Goal: Task Accomplishment & Management: Complete application form

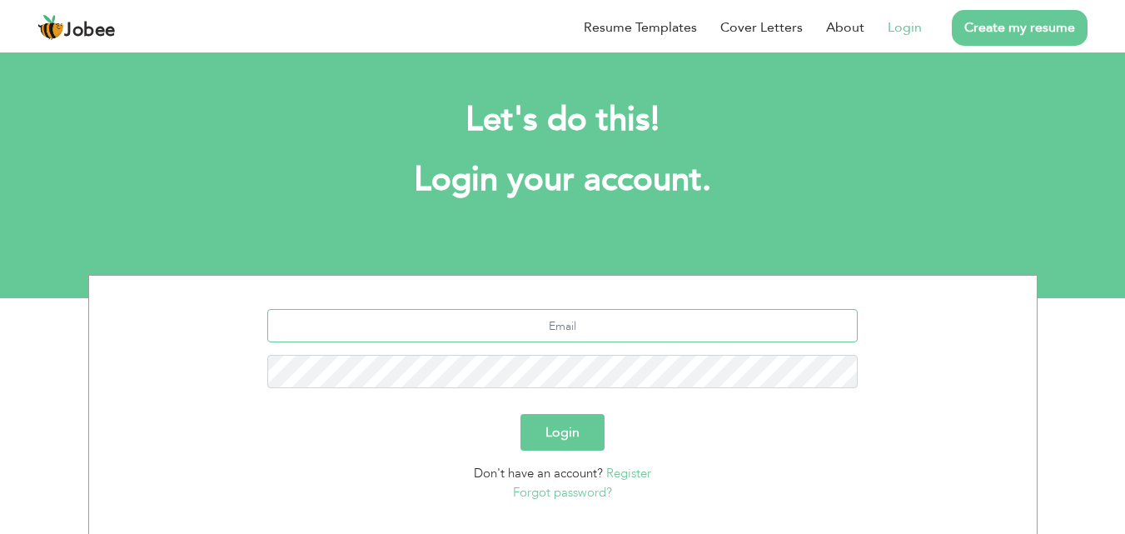
click at [638, 339] on input "text" at bounding box center [562, 325] width 591 height 33
type input "[EMAIL_ADDRESS][DOMAIN_NAME]"
click at [521, 414] on button "Login" at bounding box center [563, 432] width 84 height 37
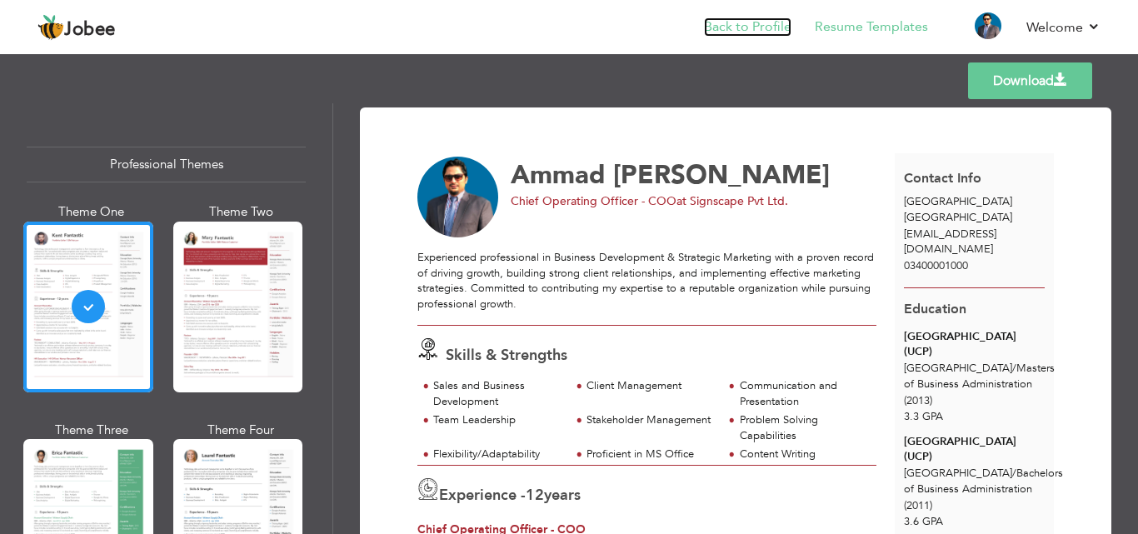
click at [766, 19] on link "Back to Profile" at bounding box center [747, 26] width 87 height 19
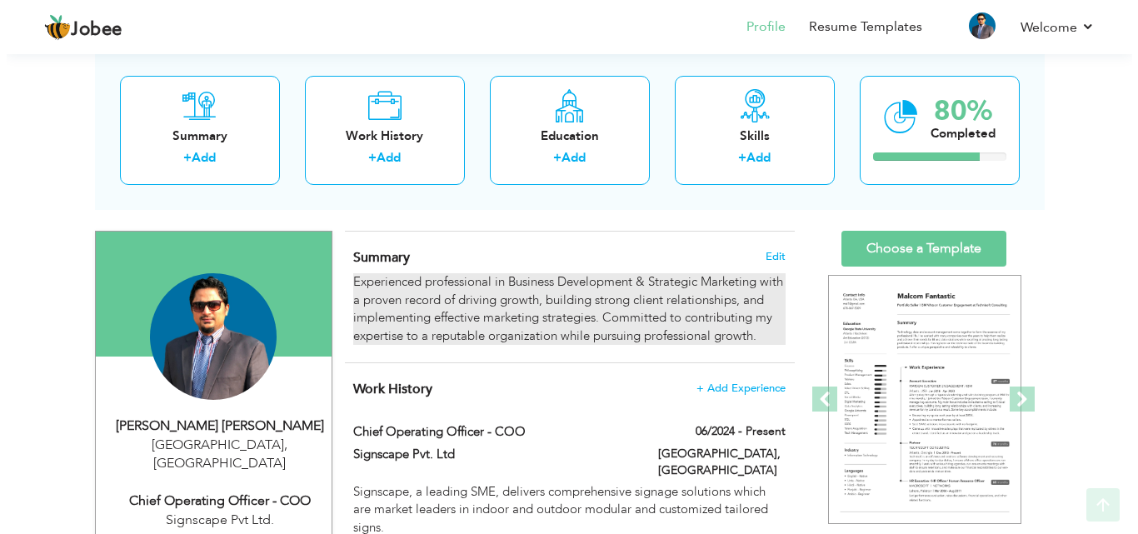
scroll to position [167, 0]
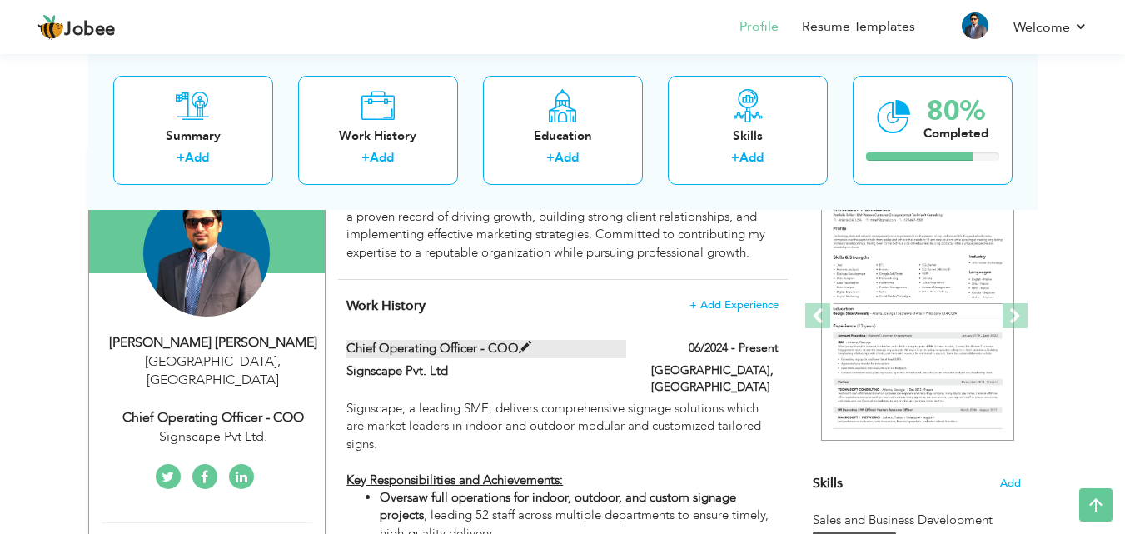
click at [527, 346] on span at bounding box center [525, 348] width 12 height 12
type input "Chief Operating Officer - COO"
type input "Signscape Pvt. Ltd"
type input "06/2024"
type input "[GEOGRAPHIC_DATA]"
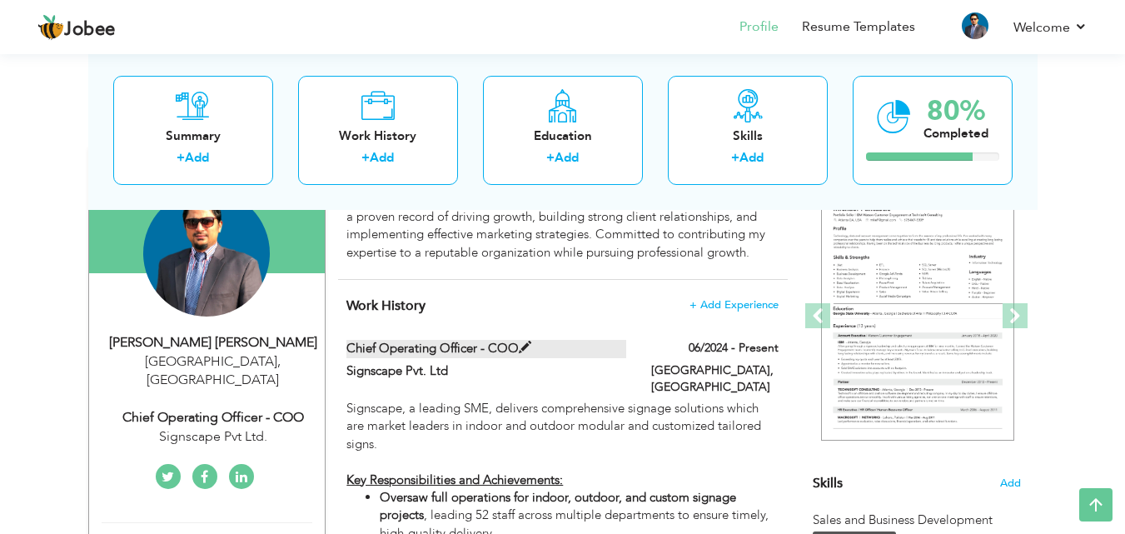
type input "[GEOGRAPHIC_DATA]"
checkbox input "true"
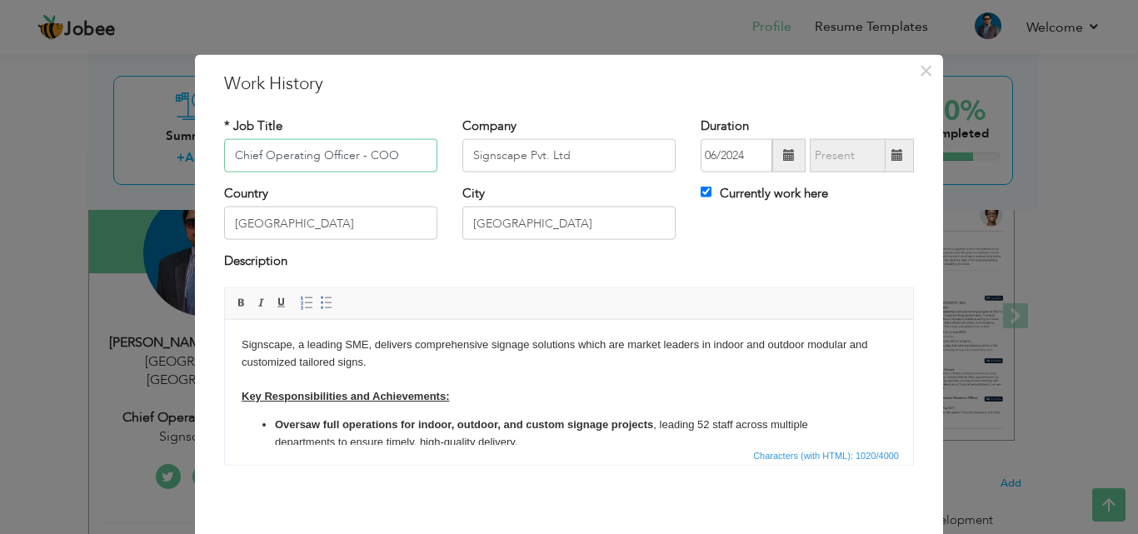
click at [126, 153] on div "× Work History * Job Title Chief Operating Officer - COO Company Signscape Pvt.…" at bounding box center [569, 267] width 1138 height 534
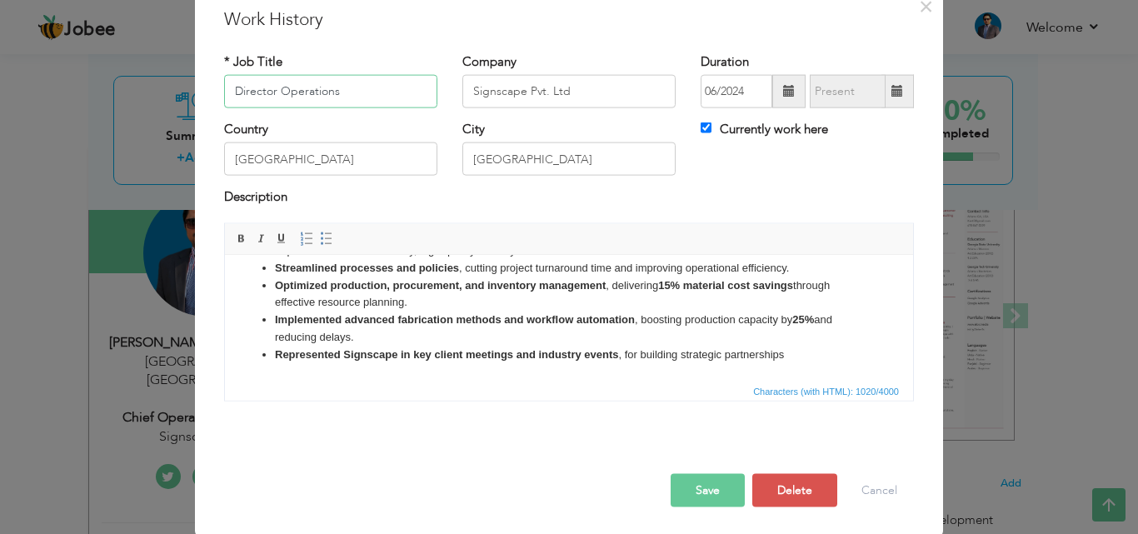
scroll to position [66, 0]
type input "Director Operations"
click at [717, 478] on button "Save" at bounding box center [708, 488] width 74 height 33
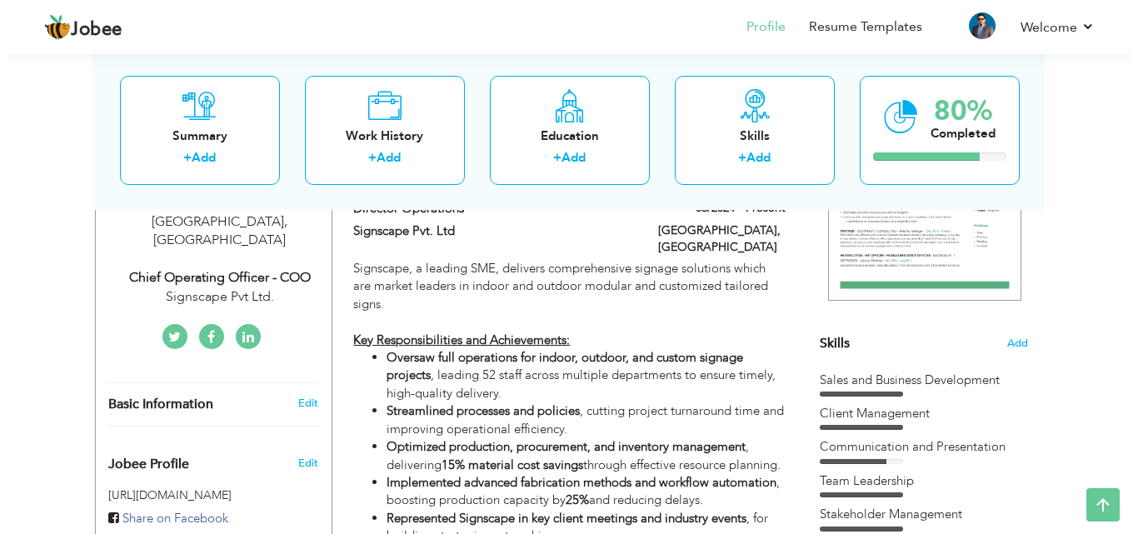
scroll to position [250, 0]
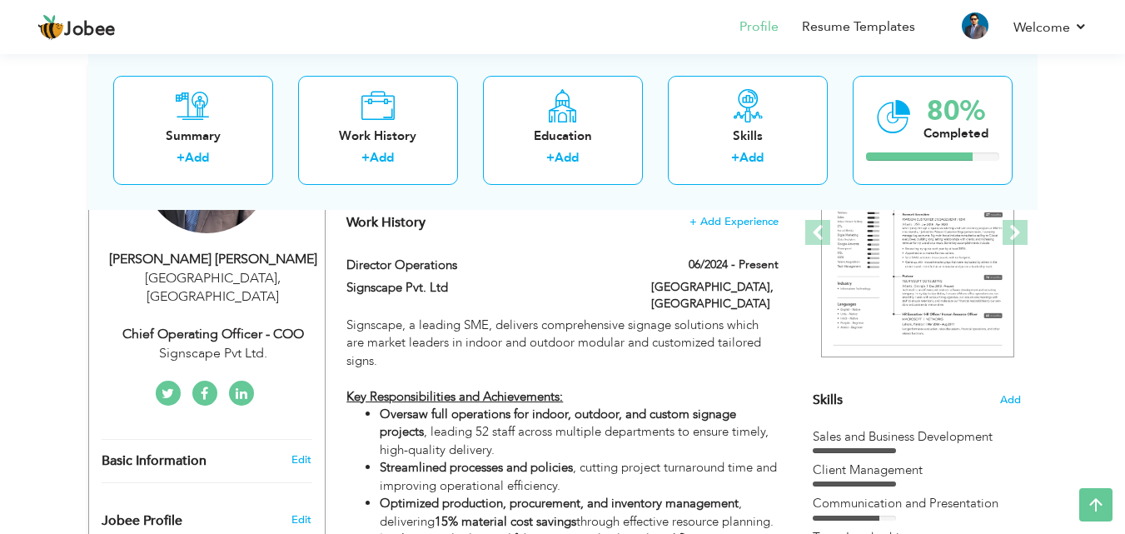
click at [243, 325] on div "Chief Operating Officer - COO" at bounding box center [213, 334] width 223 height 19
type input "Ammad"
type input "Mushtaq Chaudhry"
type input "03400001000"
select select "number:166"
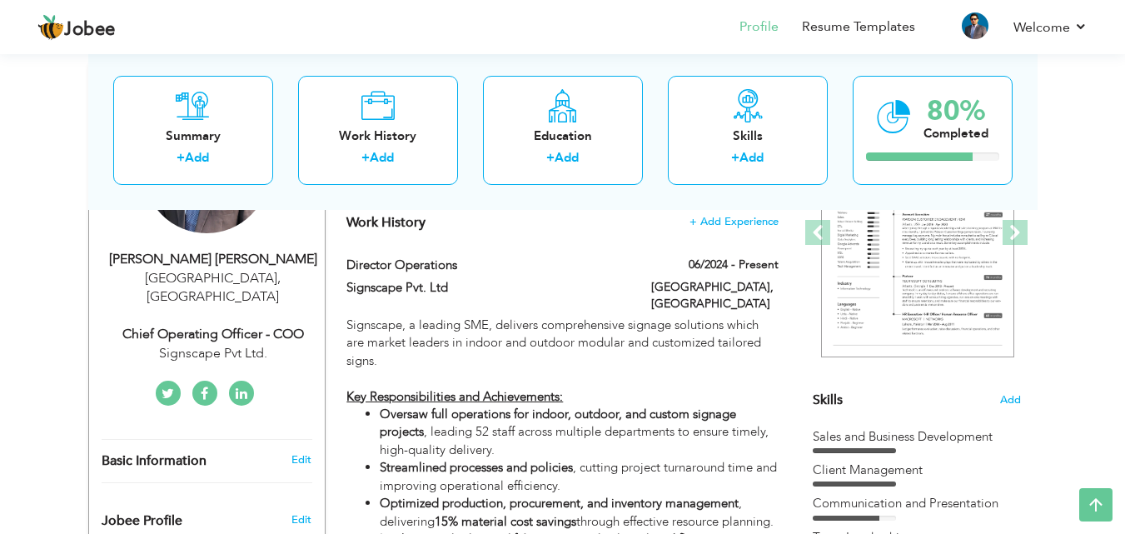
type input "[GEOGRAPHIC_DATA]"
select select "number:14"
type input "Signscape Pvt Ltd."
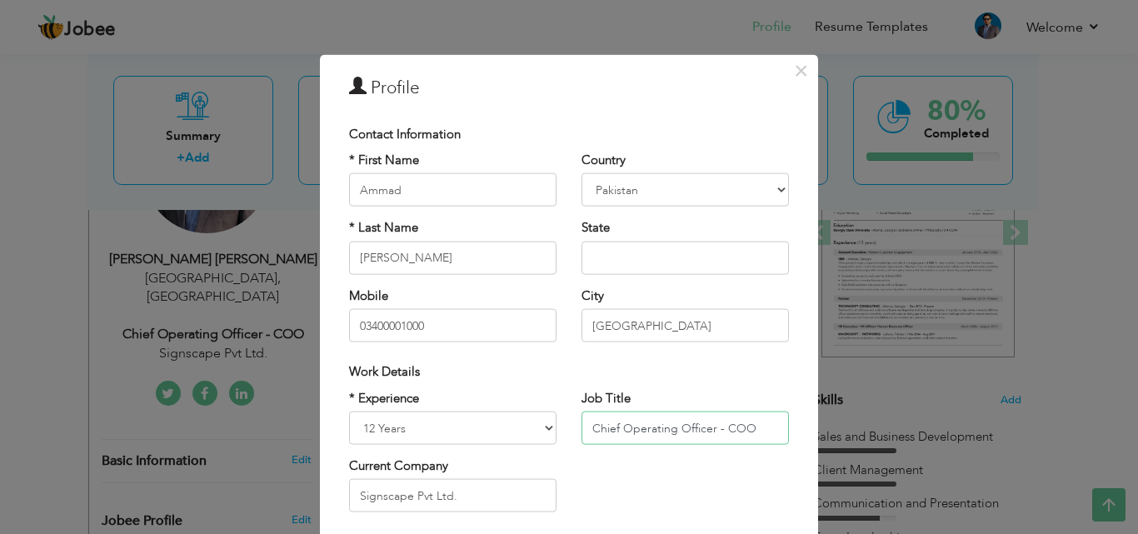
drag, startPoint x: 758, startPoint y: 421, endPoint x: 558, endPoint y: 437, distance: 200.6
click at [558, 437] on div "* Experience Entry Level Less than 1 Year 1 Year 2 Years 3 Years 4 Years 5 Year…" at bounding box center [569, 457] width 465 height 136
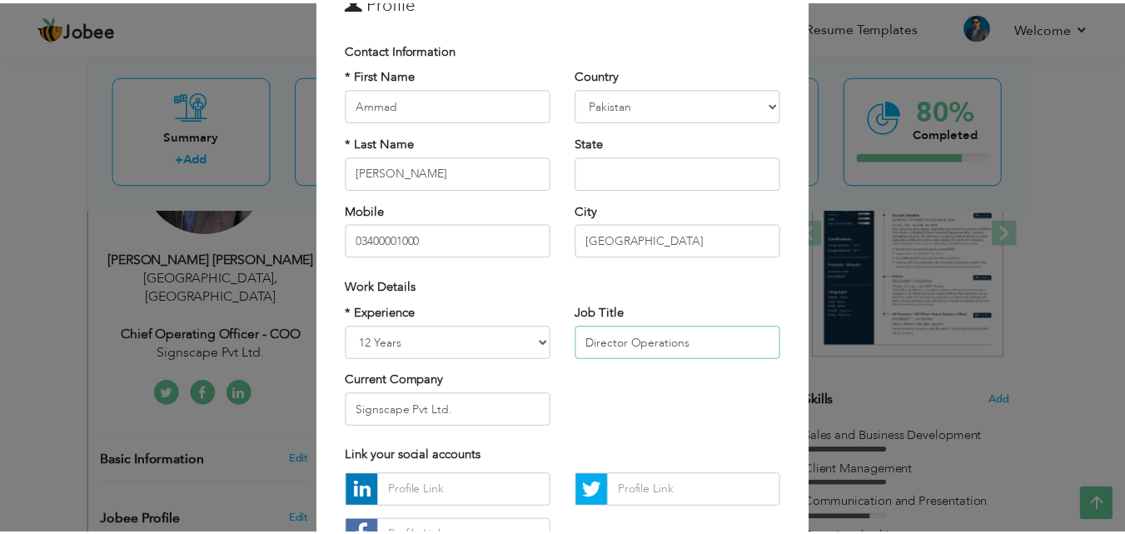
scroll to position [217, 0]
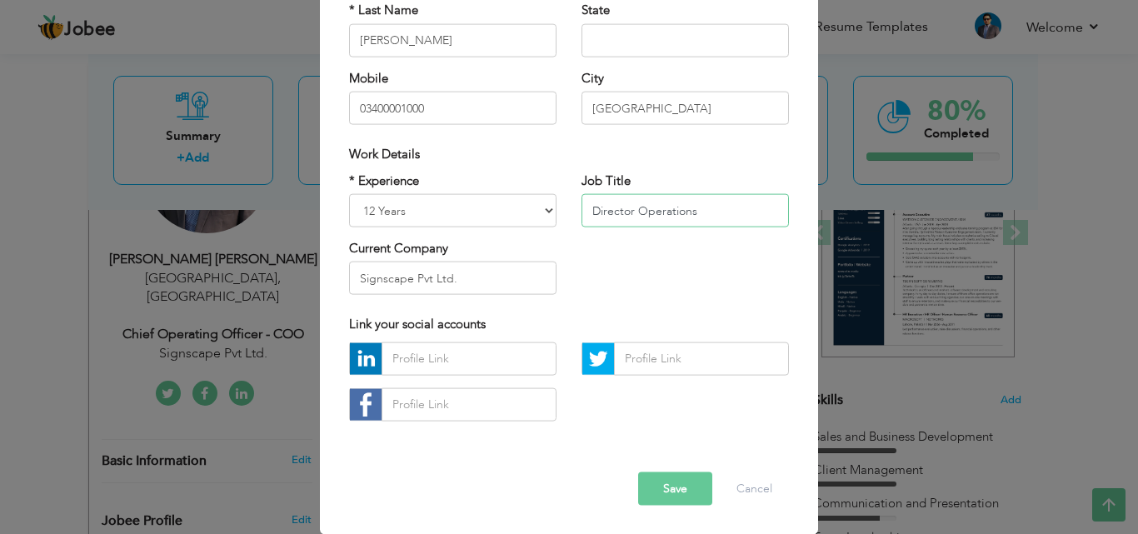
type input "Director Operations"
click at [668, 497] on button "Save" at bounding box center [675, 488] width 74 height 33
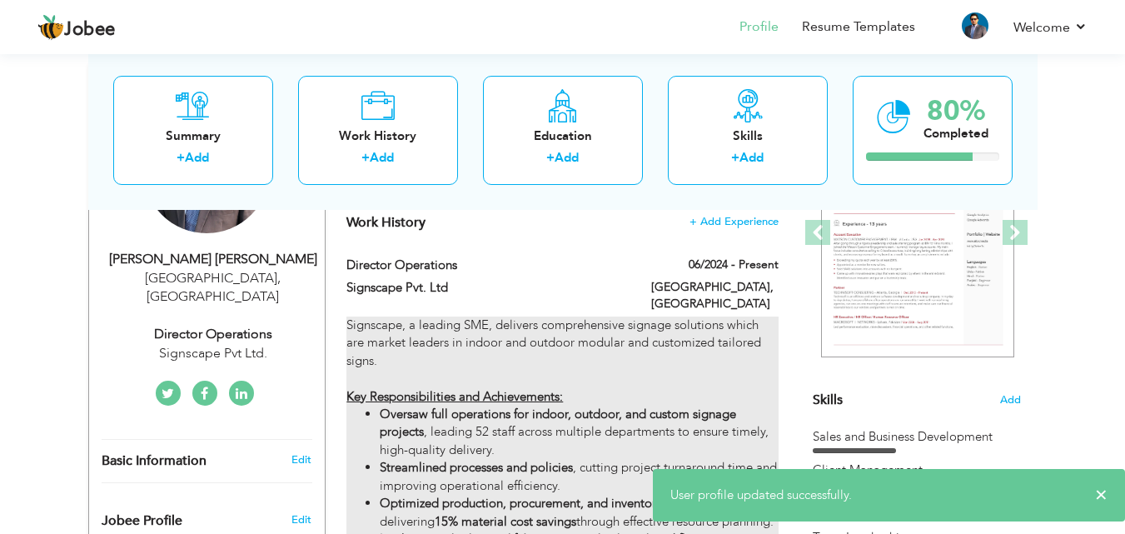
scroll to position [0, 0]
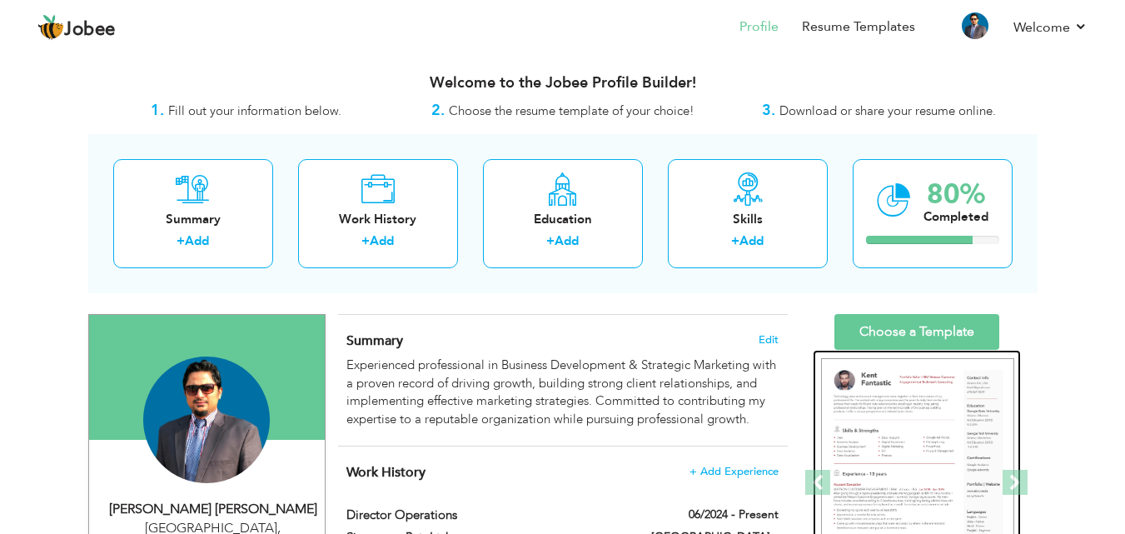
click at [898, 416] on img at bounding box center [917, 483] width 193 height 250
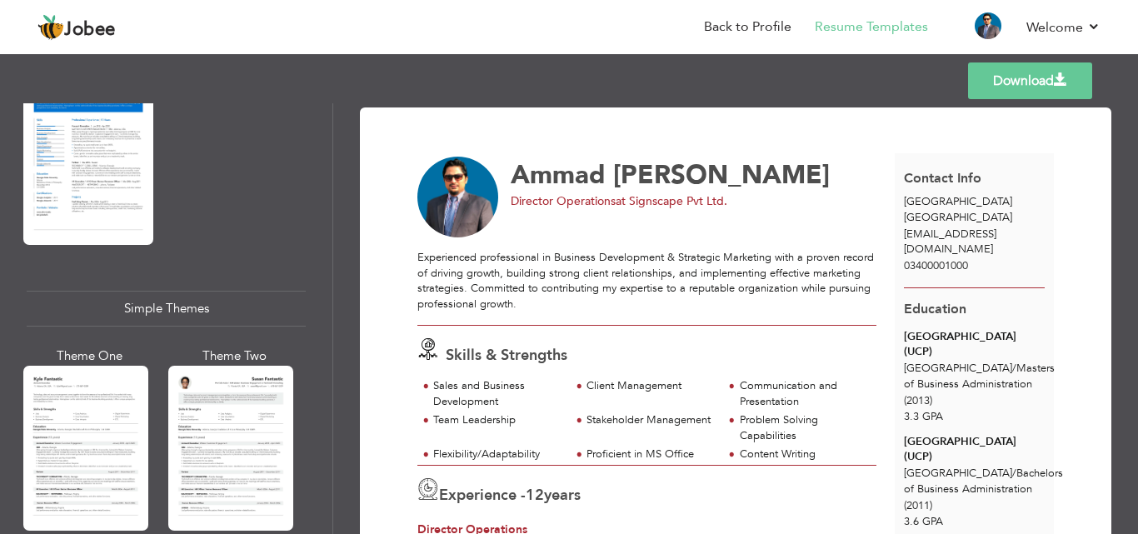
scroll to position [2966, 0]
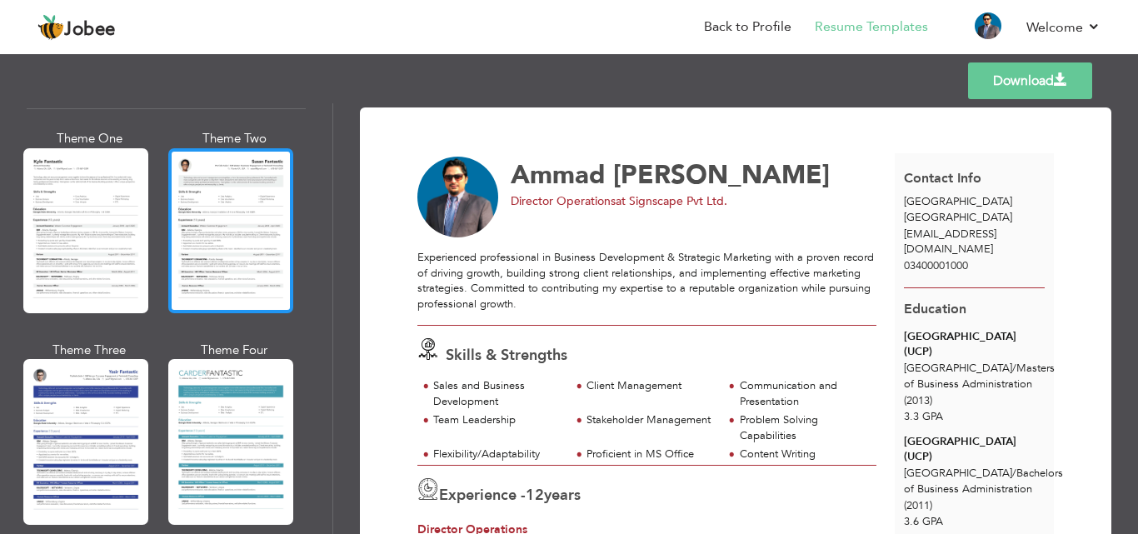
click at [274, 221] on div at bounding box center [230, 230] width 125 height 165
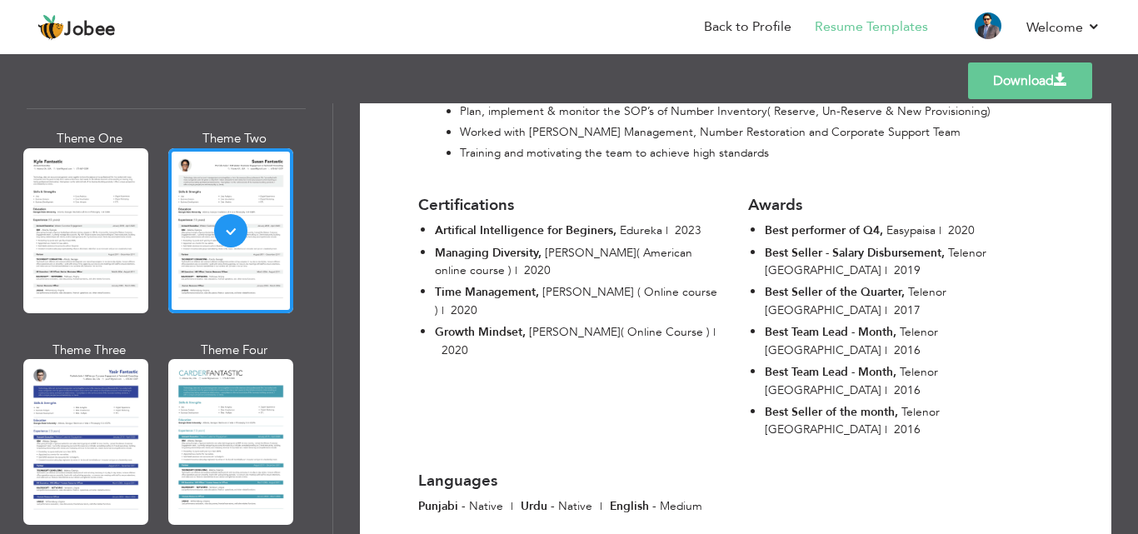
scroll to position [2607, 0]
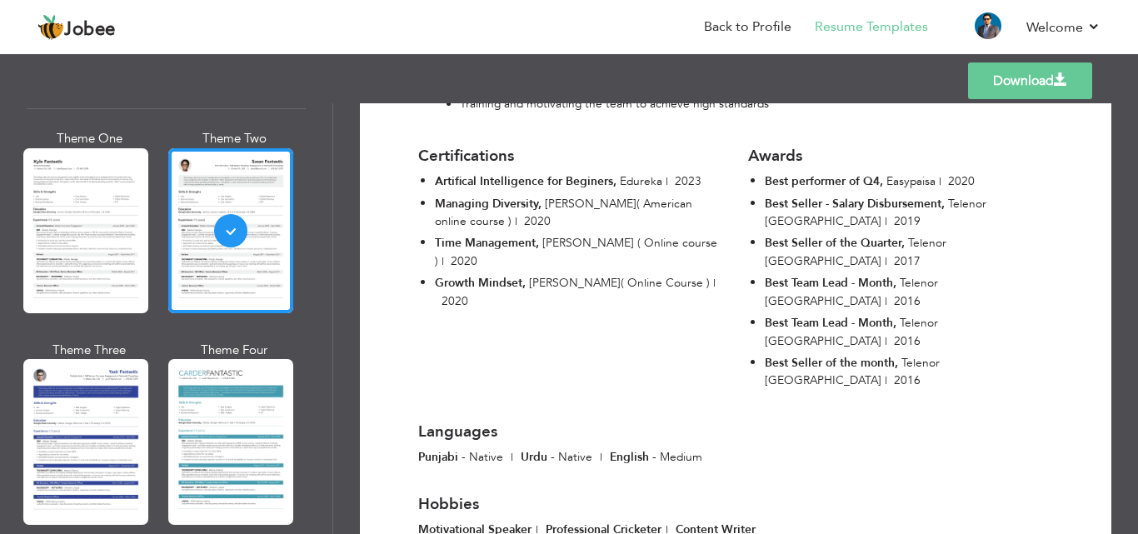
click at [997, 83] on link "Download" at bounding box center [1030, 80] width 124 height 37
click at [723, 21] on link "Back to Profile" at bounding box center [747, 26] width 87 height 19
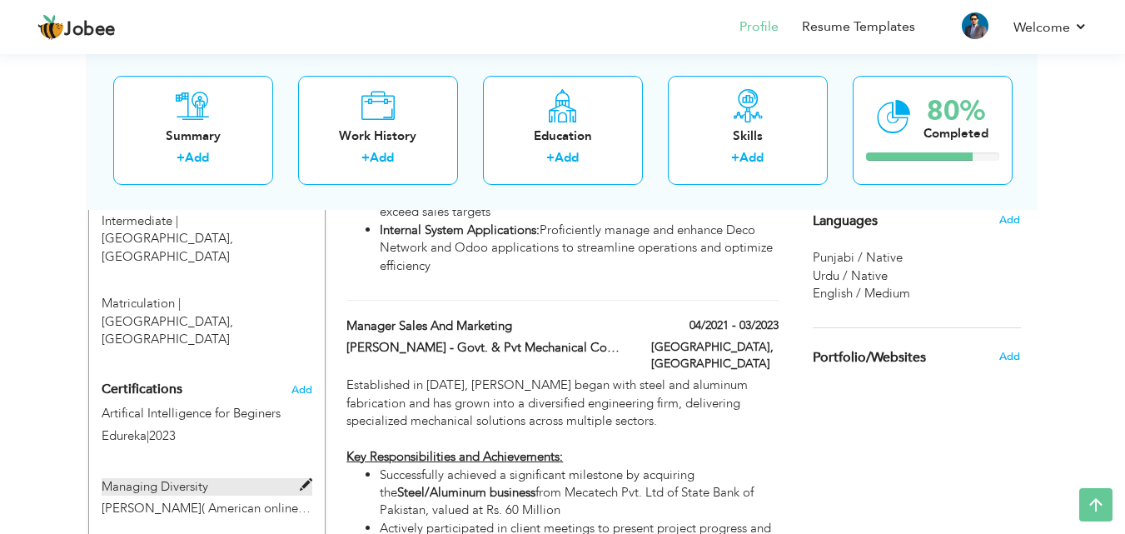
scroll to position [1000, 0]
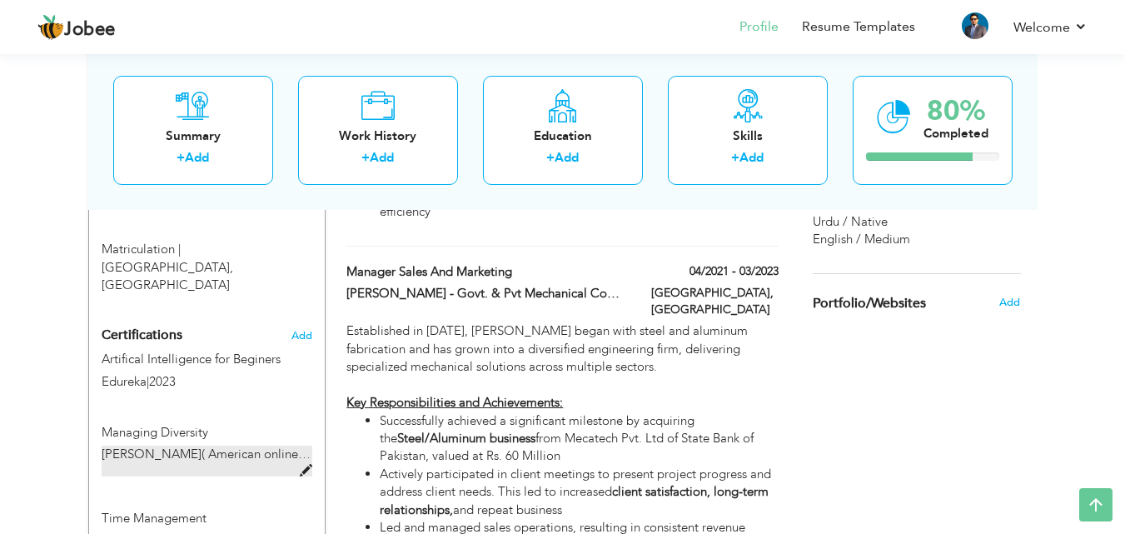
click at [307, 465] on span at bounding box center [306, 471] width 12 height 12
type input "Managing Diversity"
type input "Lynda( American online course )"
type input "2020"
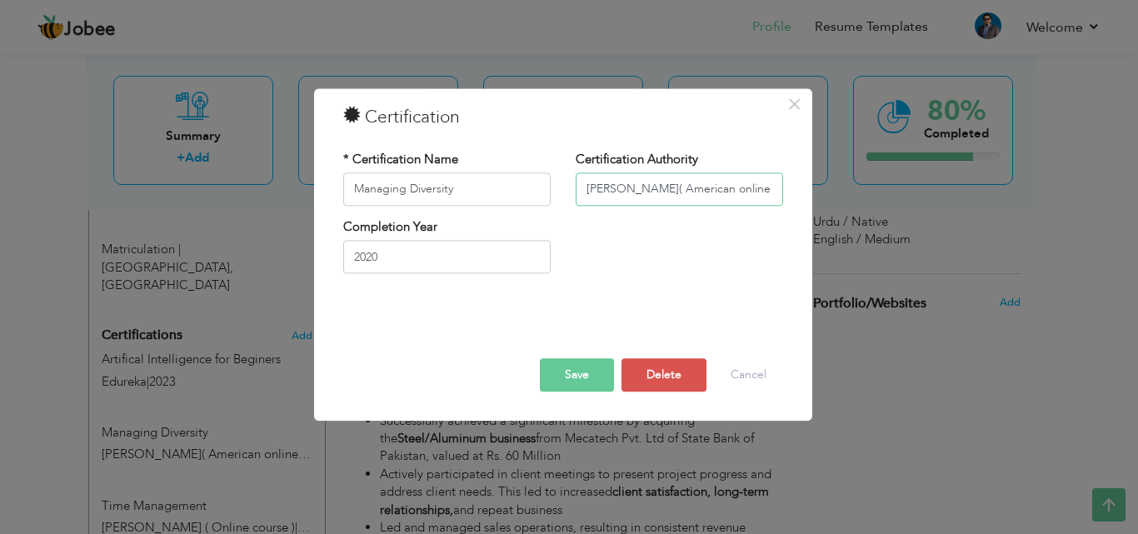
drag, startPoint x: 680, startPoint y: 189, endPoint x: 626, endPoint y: 192, distance: 54.2
click at [626, 192] on input "Lynda( American online course )" at bounding box center [679, 188] width 207 height 33
type input "[PERSON_NAME]( Online course )"
click at [563, 382] on button "Save" at bounding box center [577, 374] width 74 height 33
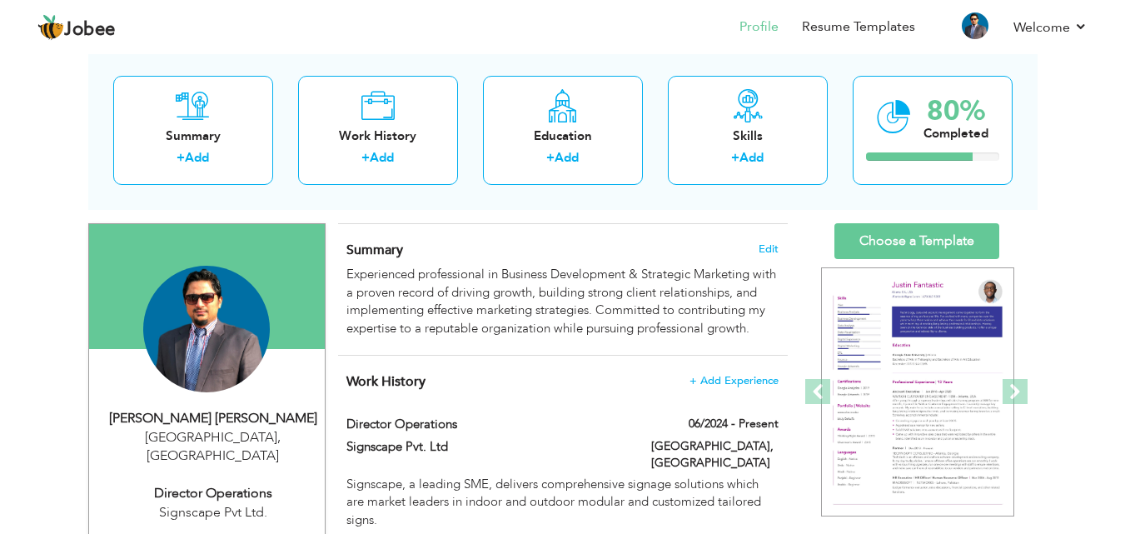
scroll to position [167, 0]
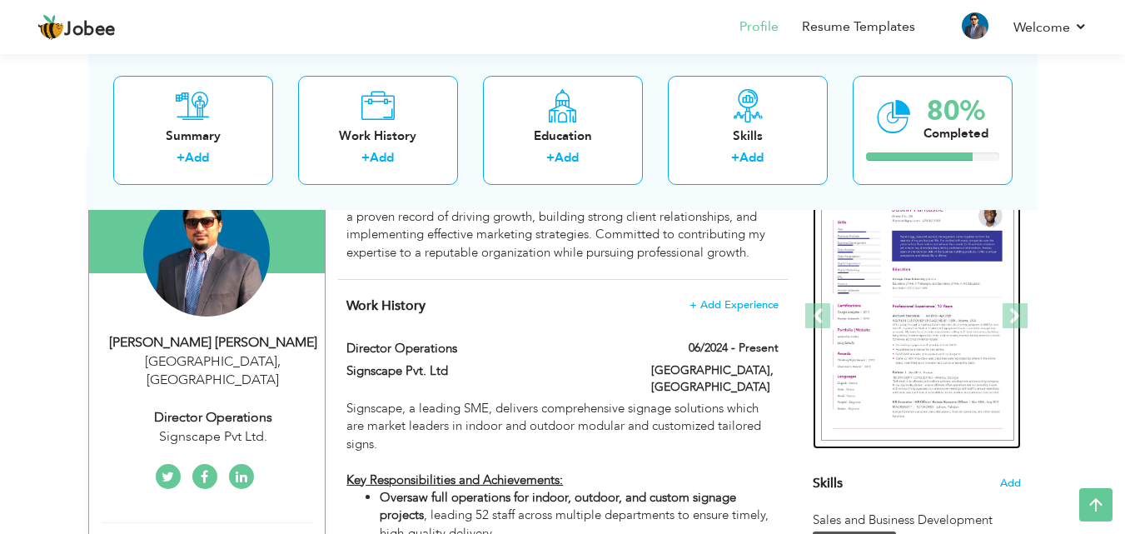
click at [906, 302] on img at bounding box center [917, 317] width 193 height 250
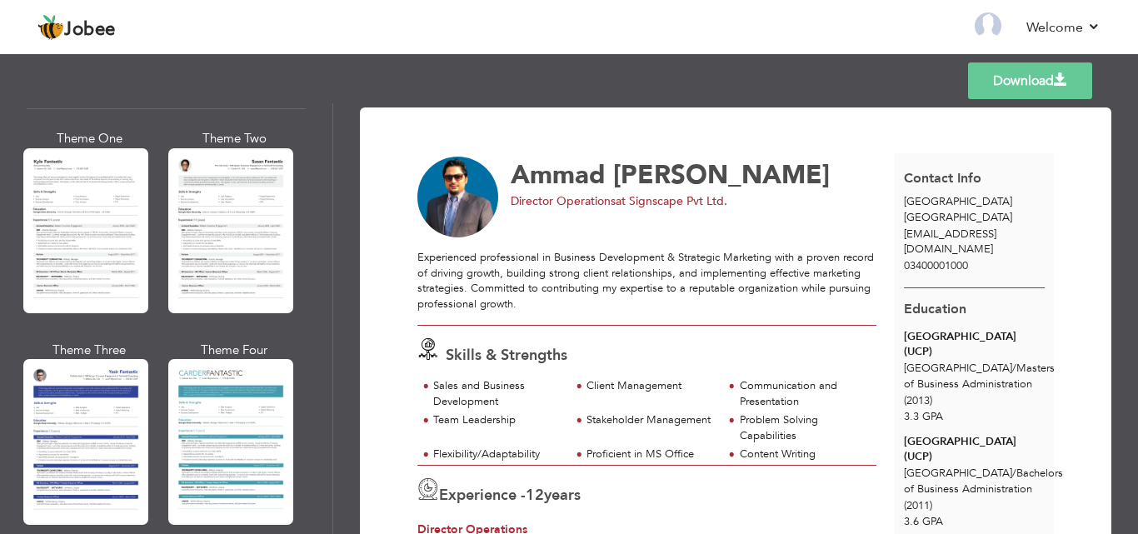
scroll to position [2882, 0]
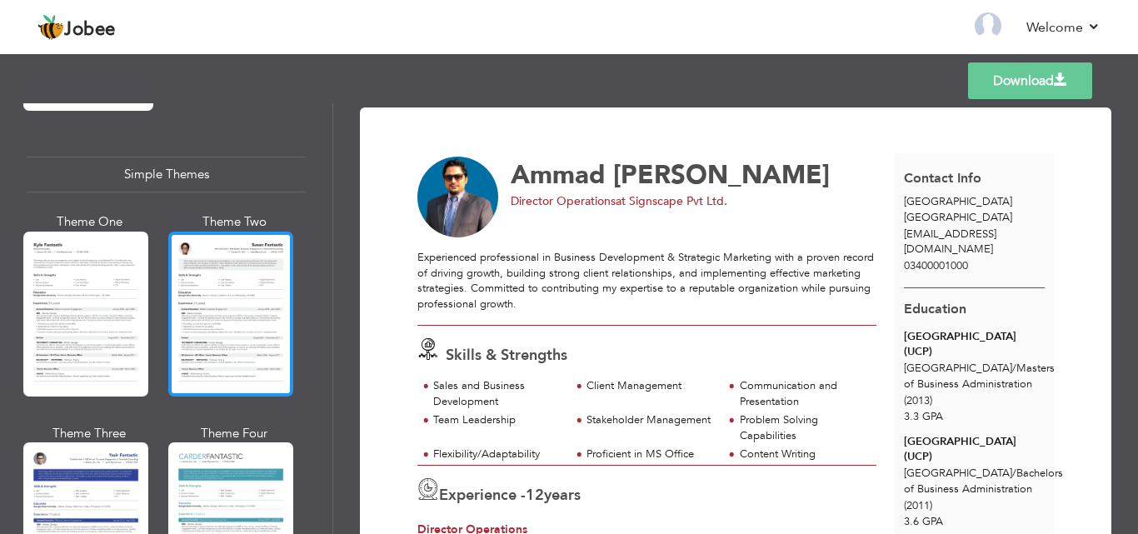
click at [230, 238] on div at bounding box center [230, 314] width 125 height 165
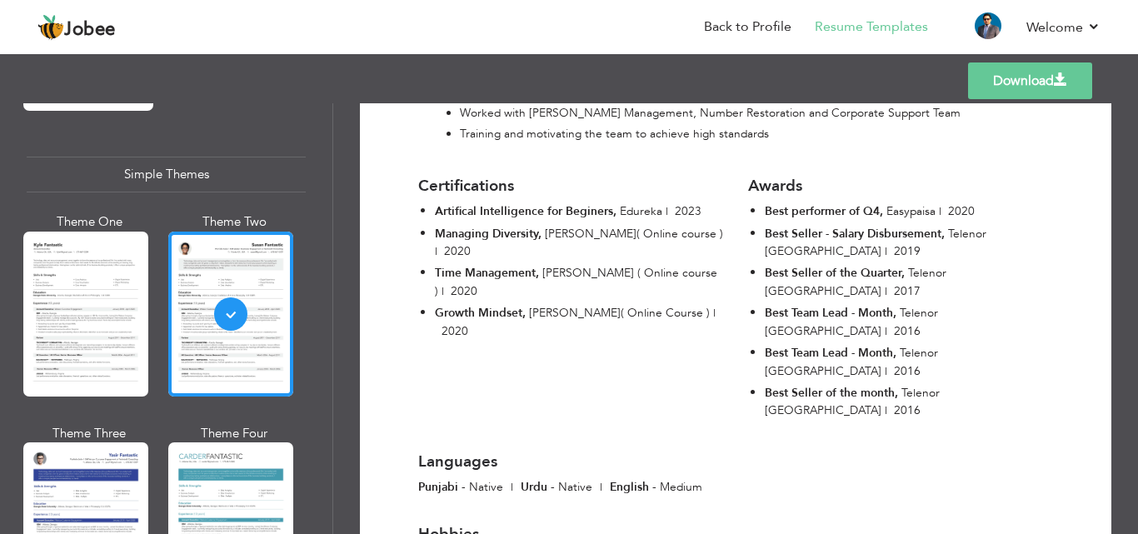
scroll to position [2607, 0]
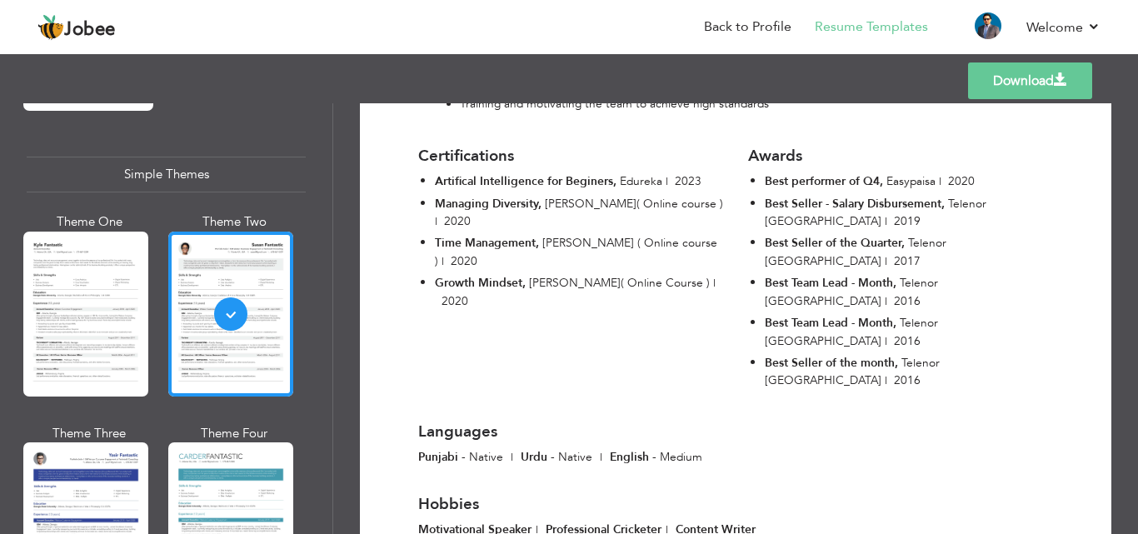
click at [996, 75] on link "Download" at bounding box center [1030, 80] width 124 height 37
click at [745, 20] on link "Back to Profile" at bounding box center [747, 26] width 87 height 19
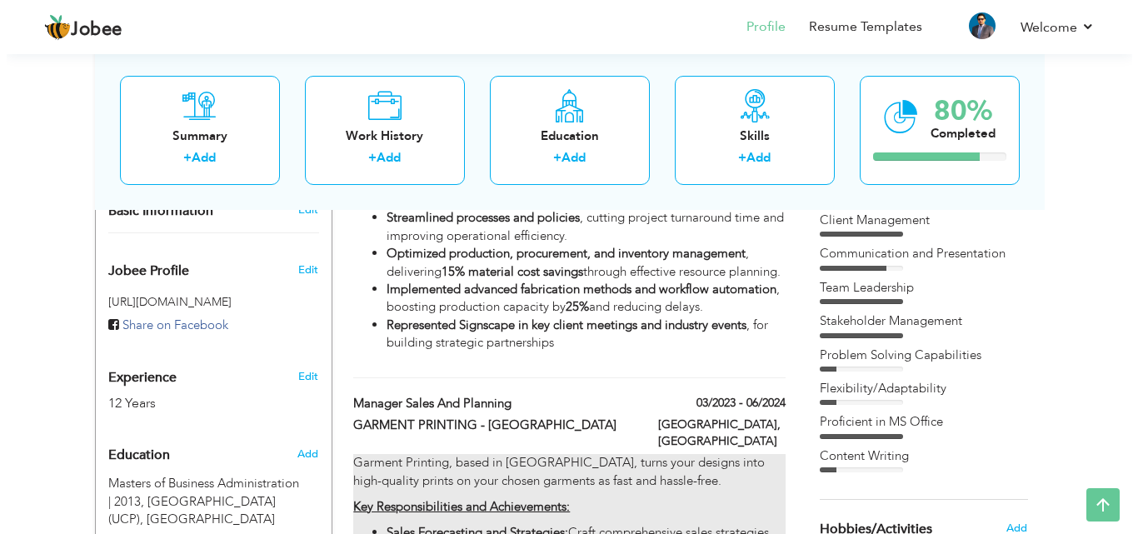
scroll to position [417, 0]
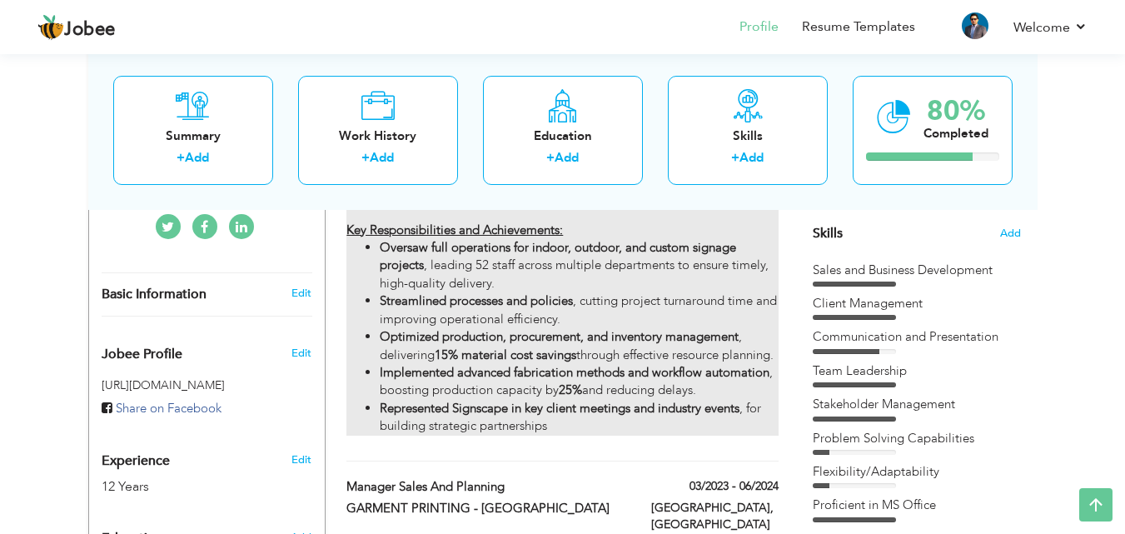
click at [592, 302] on li "Streamlined processes and policies , cutting project turnaround time and improv…" at bounding box center [579, 310] width 398 height 36
type input "Director Operations"
type input "Signscape Pvt. Ltd"
type input "06/2024"
type input "[GEOGRAPHIC_DATA]"
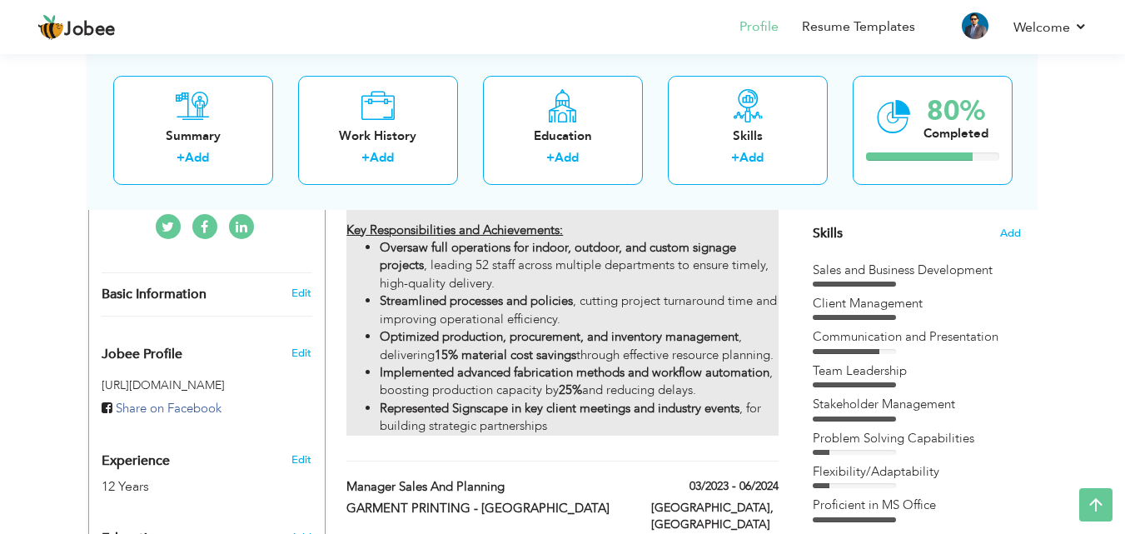
type input "[GEOGRAPHIC_DATA]"
checkbox input "true"
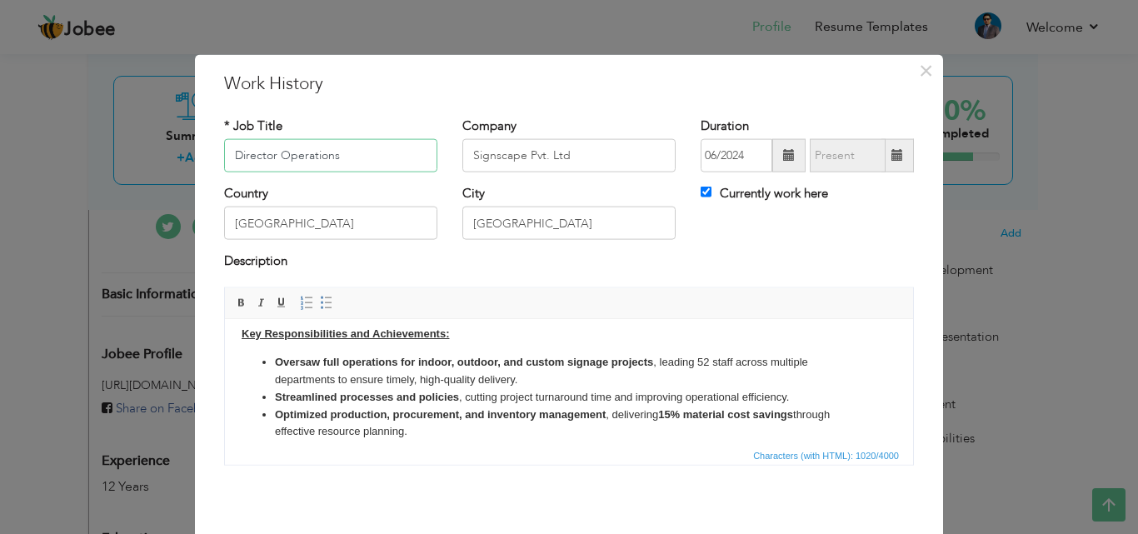
scroll to position [83, 0]
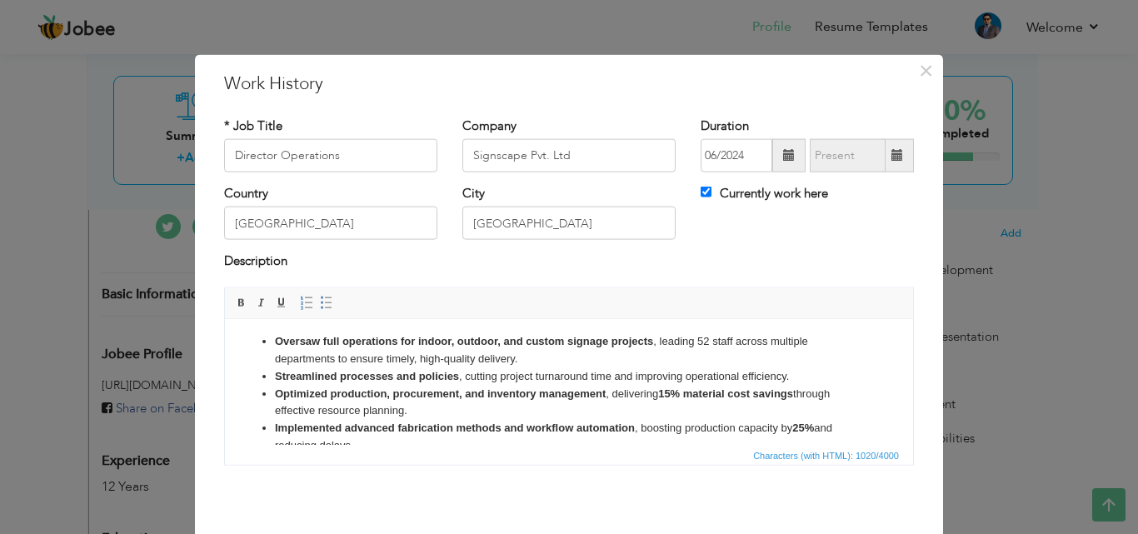
click at [808, 378] on li "Streamlined processes and policies , cutting project turnaround time and improv…" at bounding box center [569, 375] width 588 height 17
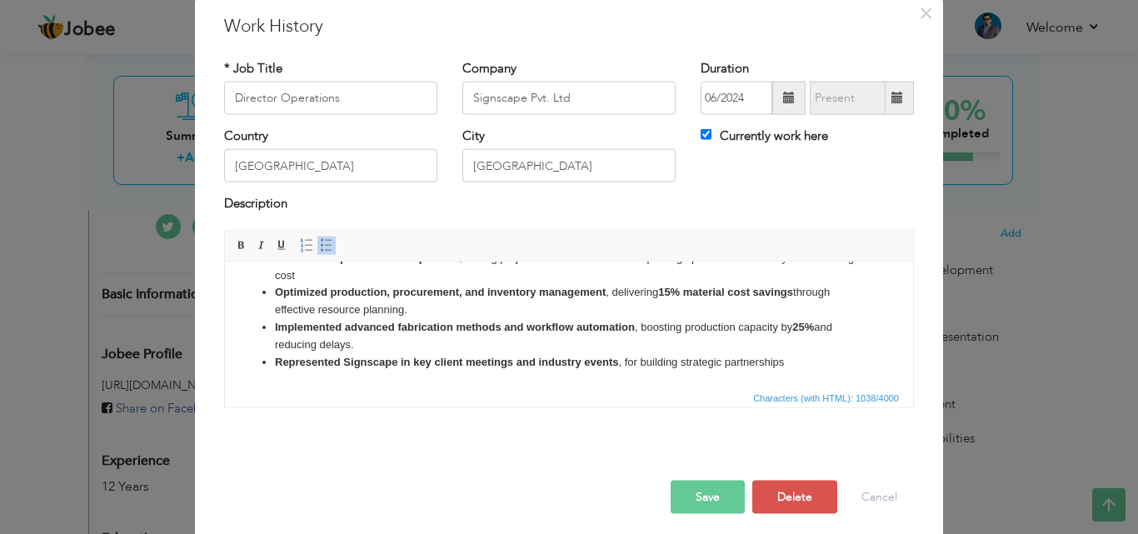
scroll to position [66, 0]
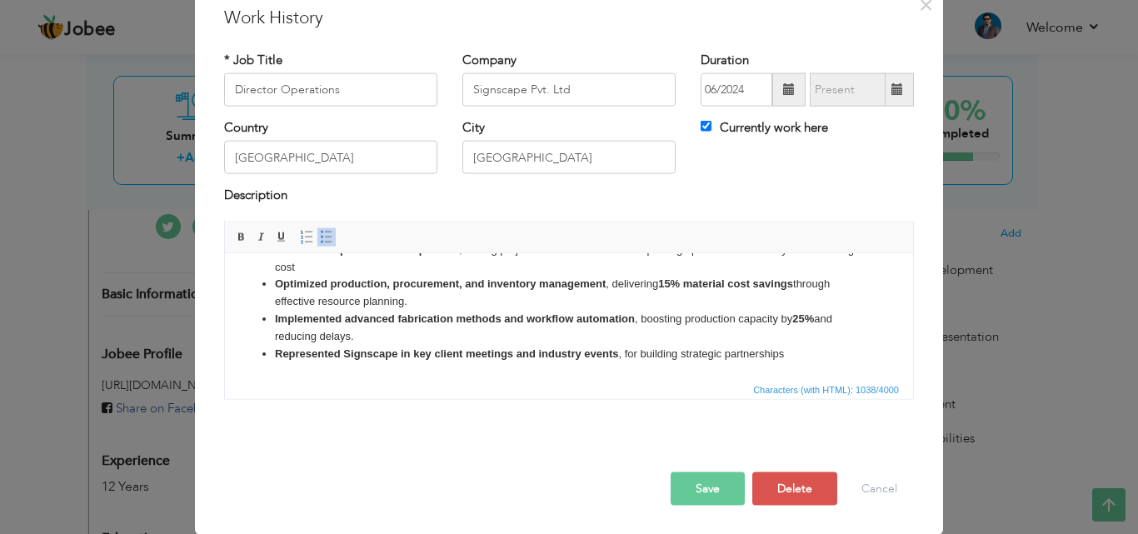
click at [712, 491] on button "Save" at bounding box center [708, 488] width 74 height 33
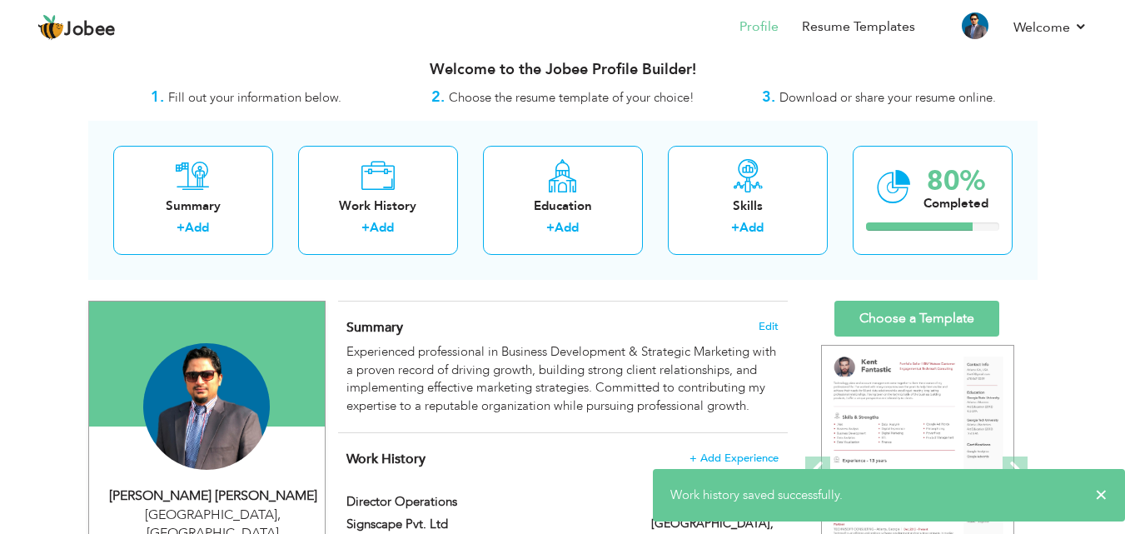
scroll to position [0, 0]
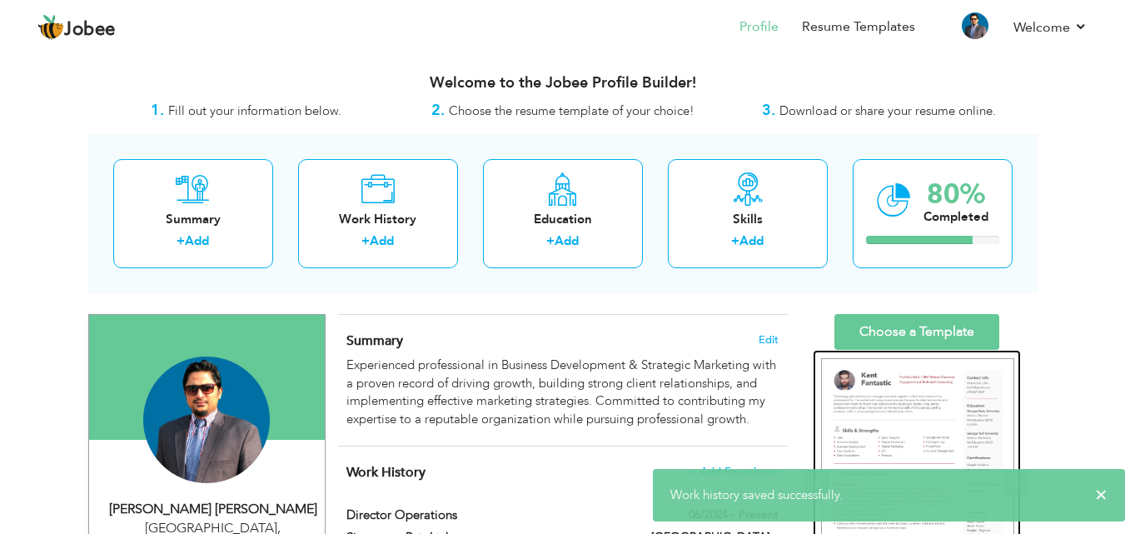
click at [917, 384] on img at bounding box center [917, 483] width 193 height 250
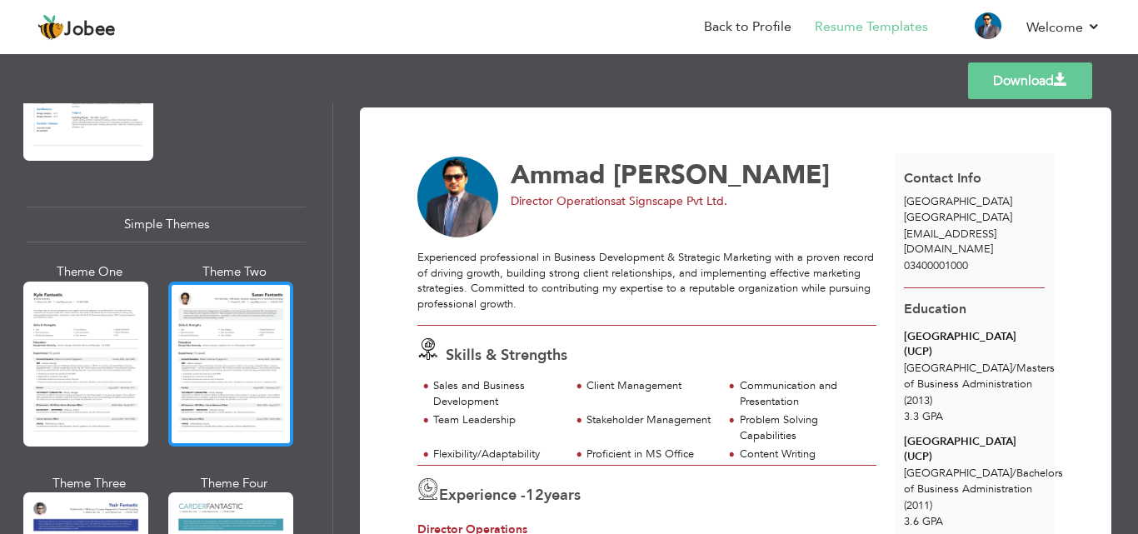
scroll to position [2966, 0]
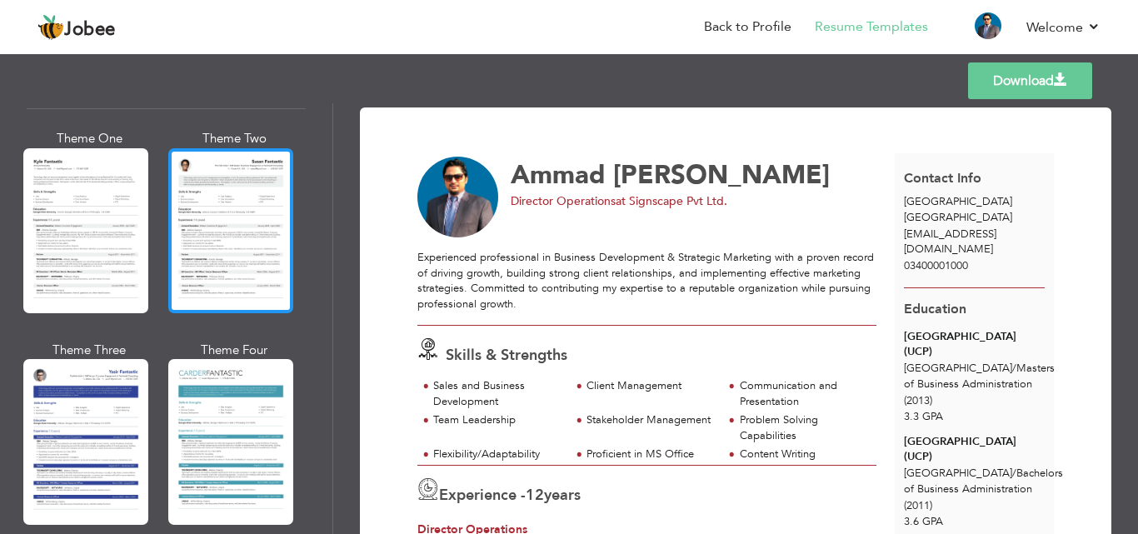
click at [242, 175] on div at bounding box center [230, 230] width 125 height 165
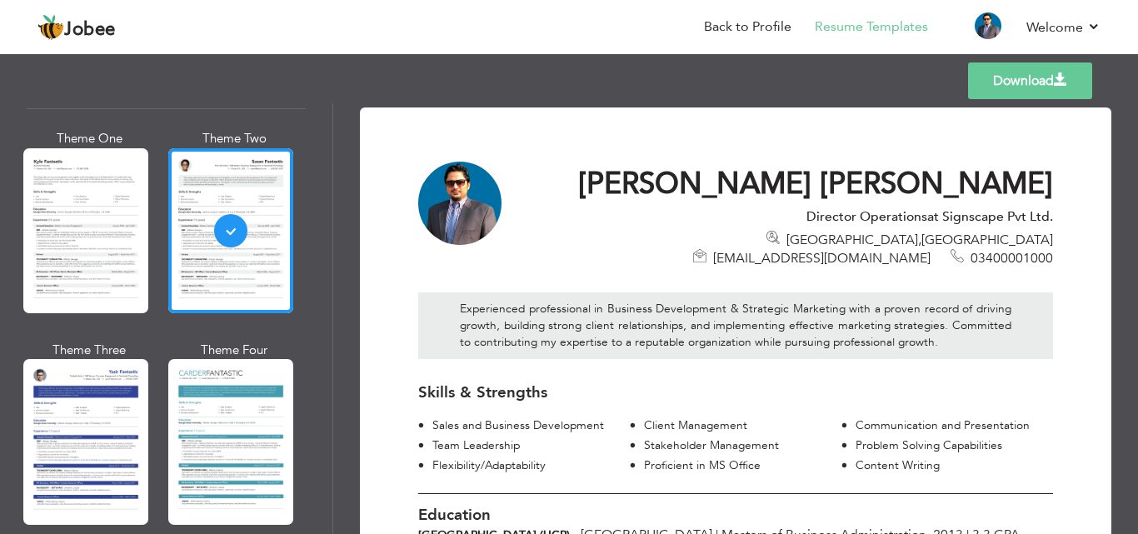
click at [1013, 73] on link "Download" at bounding box center [1030, 80] width 124 height 37
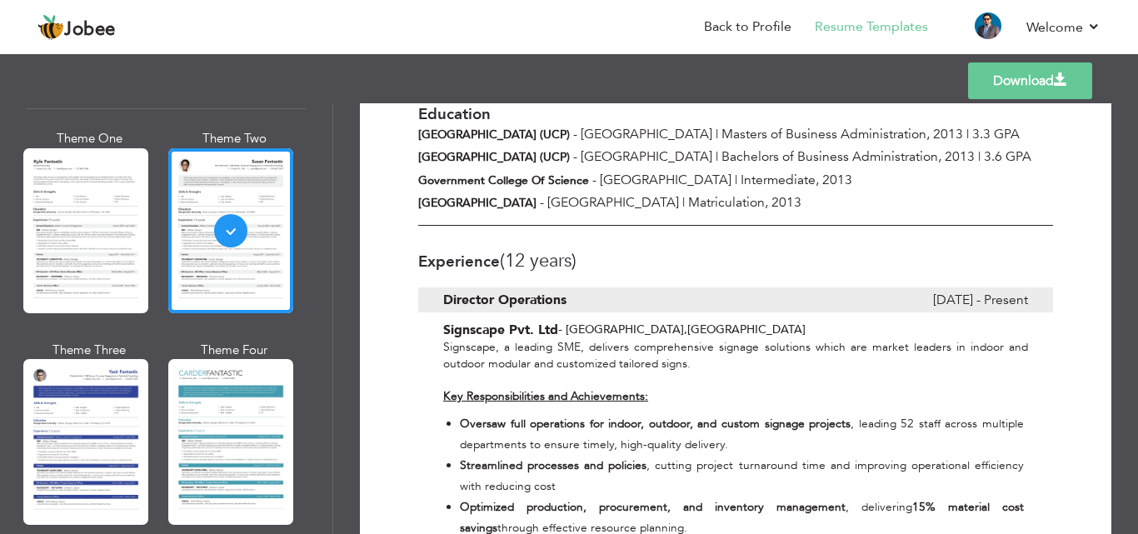
scroll to position [417, 0]
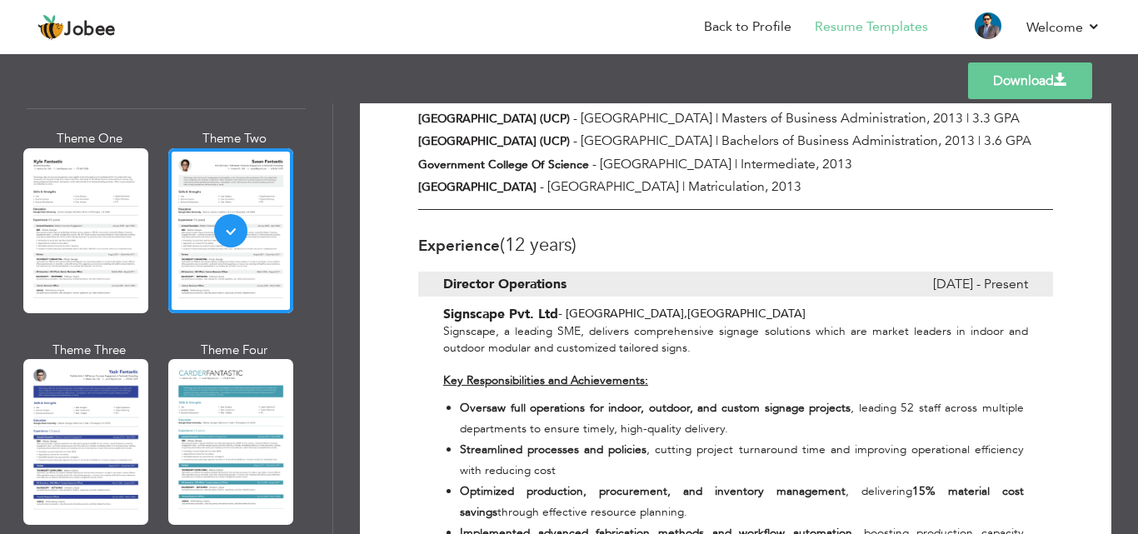
click at [1028, 71] on link "Download" at bounding box center [1030, 80] width 124 height 37
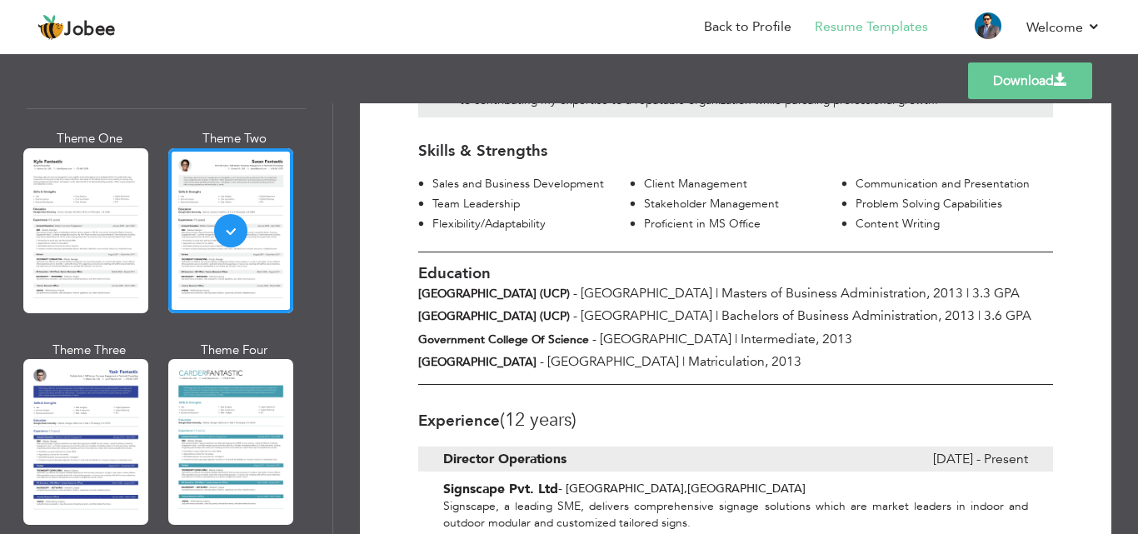
scroll to position [83, 0]
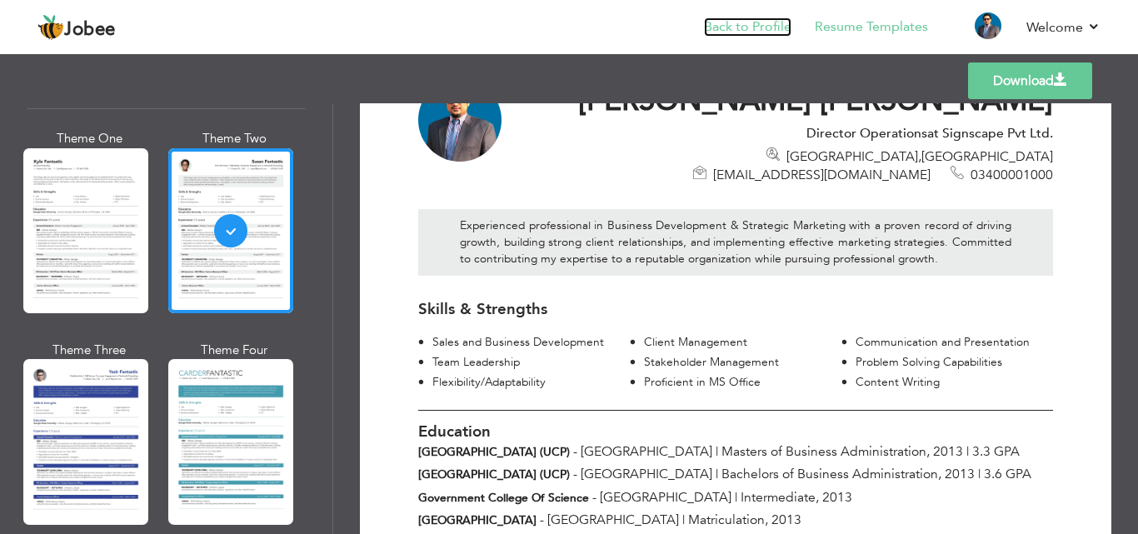
click at [766, 28] on link "Back to Profile" at bounding box center [747, 26] width 87 height 19
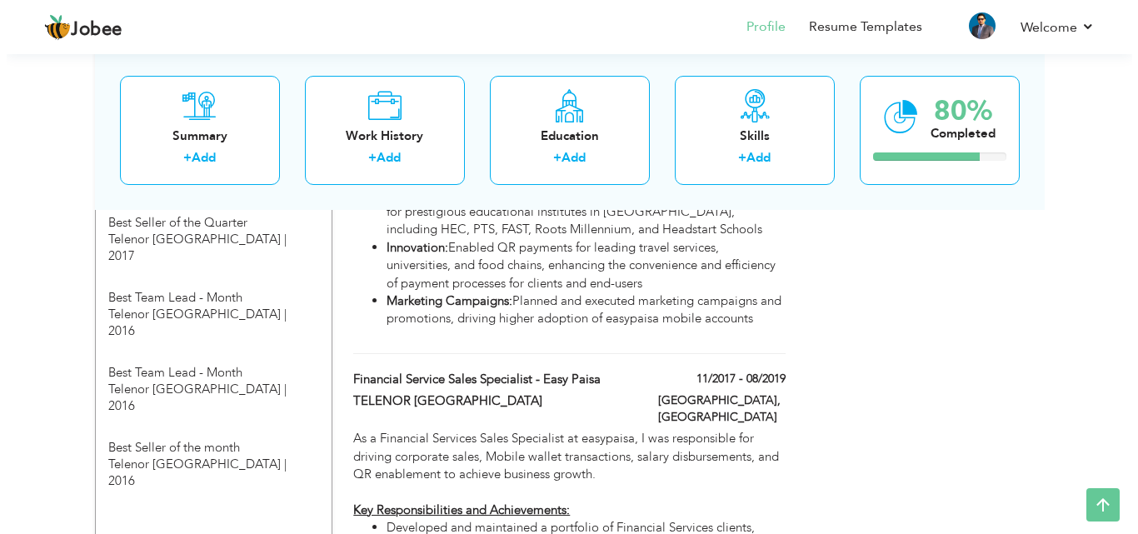
scroll to position [1666, 0]
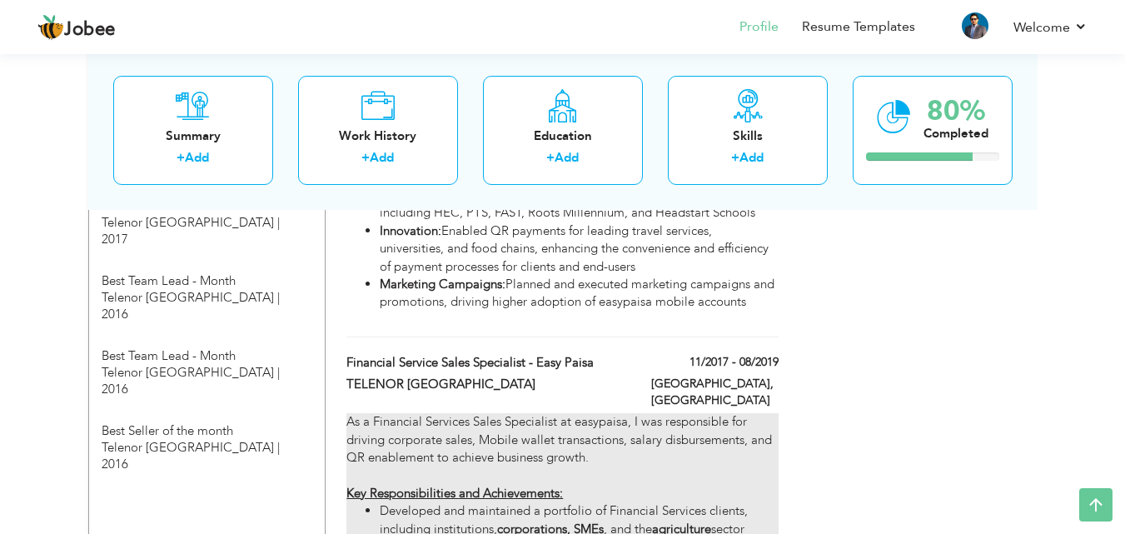
click at [402, 441] on div "As a Financial Services Sales Specialist at easypaisa, I was responsible for dr…" at bounding box center [563, 538] width 432 height 250
type input "Financial Service Sales Specialist - Easy Paisa"
type input "TELENOR [GEOGRAPHIC_DATA]"
type input "11/2017"
type input "08/2019"
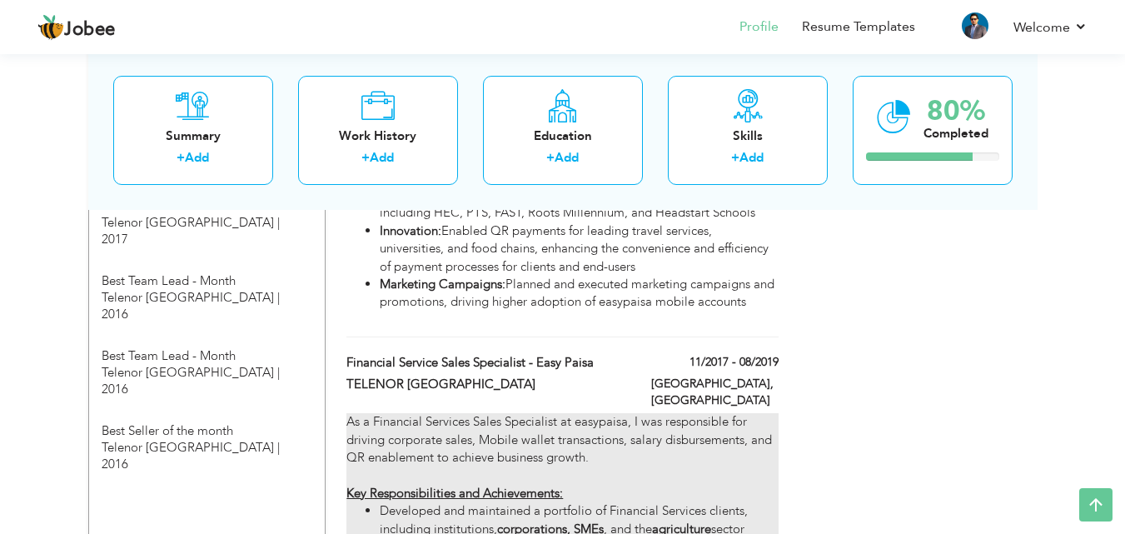
type input "[GEOGRAPHIC_DATA]"
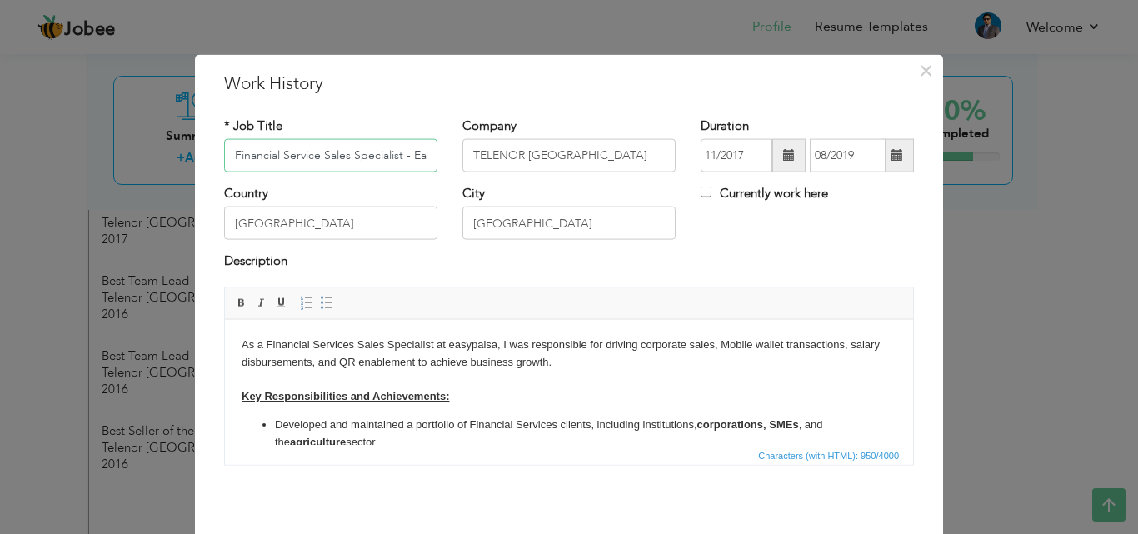
scroll to position [0, 39]
click at [242, 399] on strong "Key Responsibilities and Achievements:" at bounding box center [345, 395] width 207 height 12
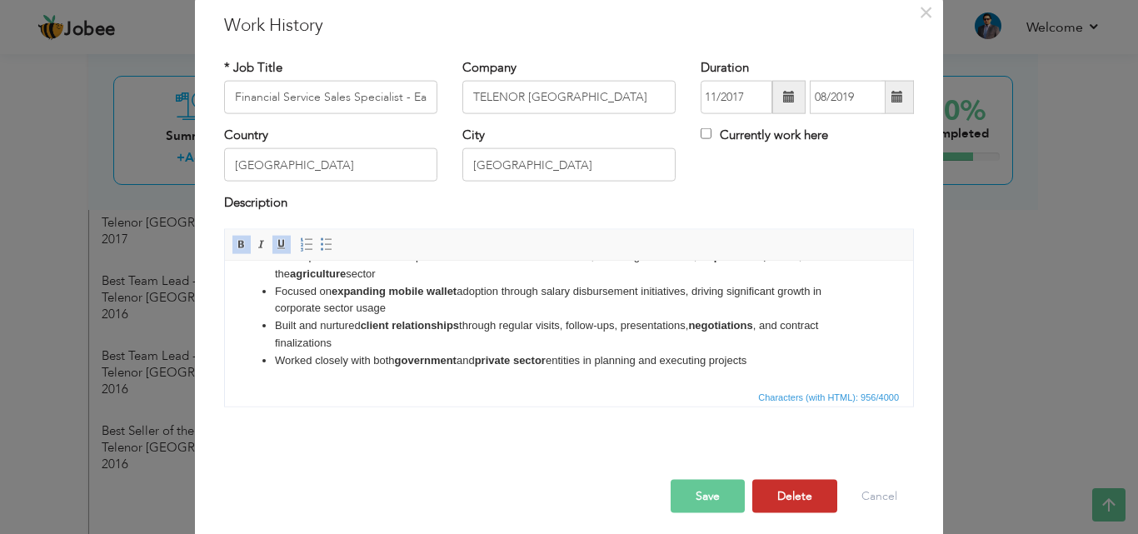
scroll to position [66, 0]
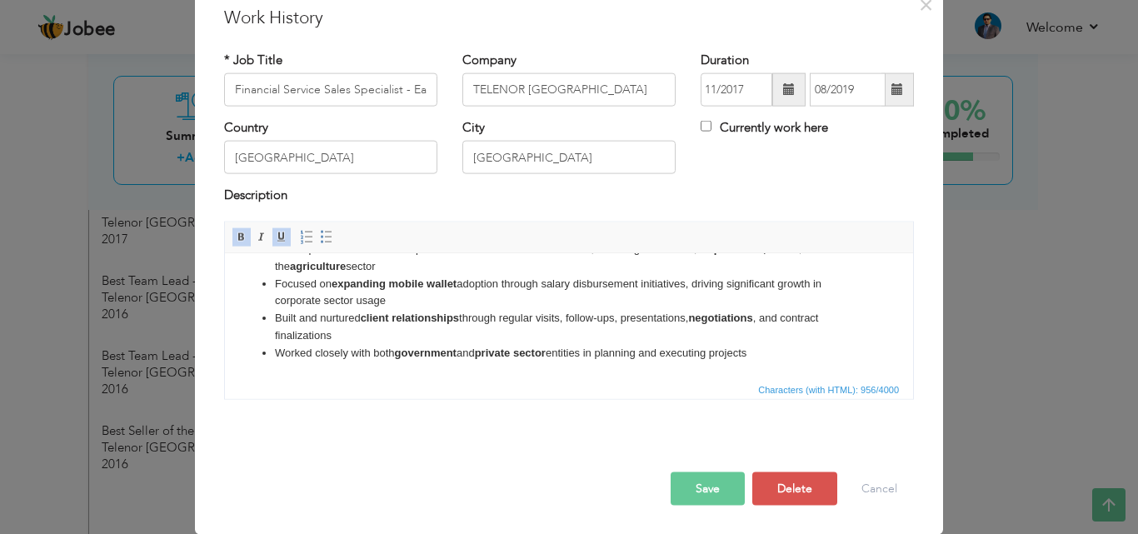
click at [677, 499] on button "Save" at bounding box center [708, 488] width 74 height 33
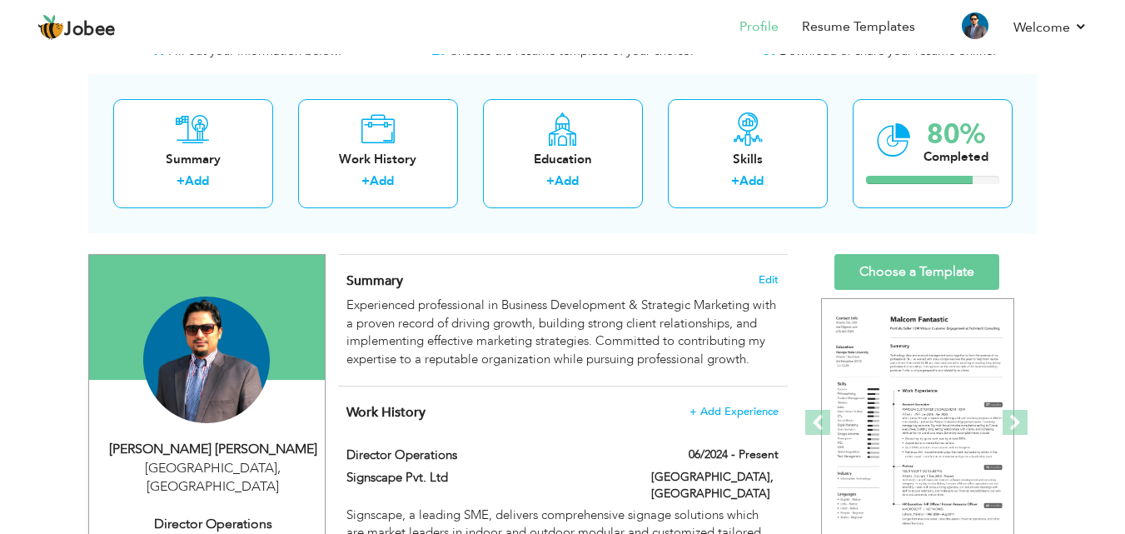
scroll to position [83, 0]
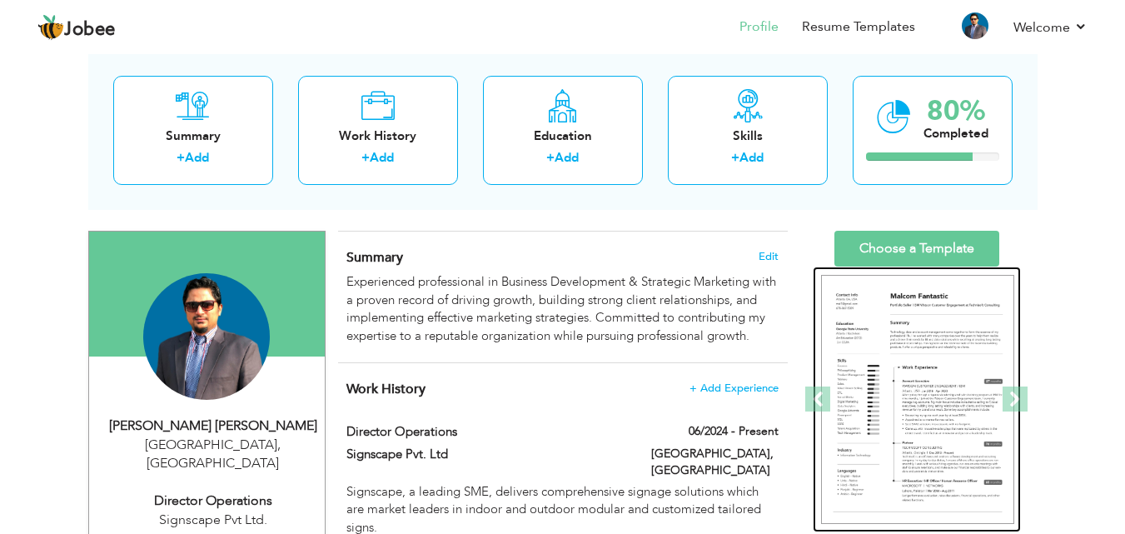
click at [935, 341] on img at bounding box center [917, 400] width 193 height 250
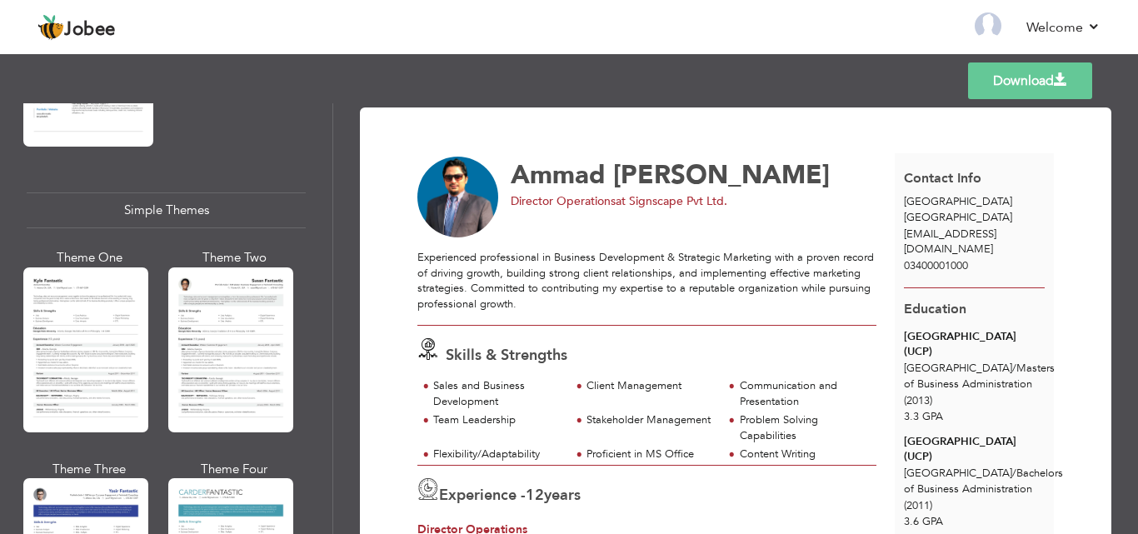
scroll to position [2966, 0]
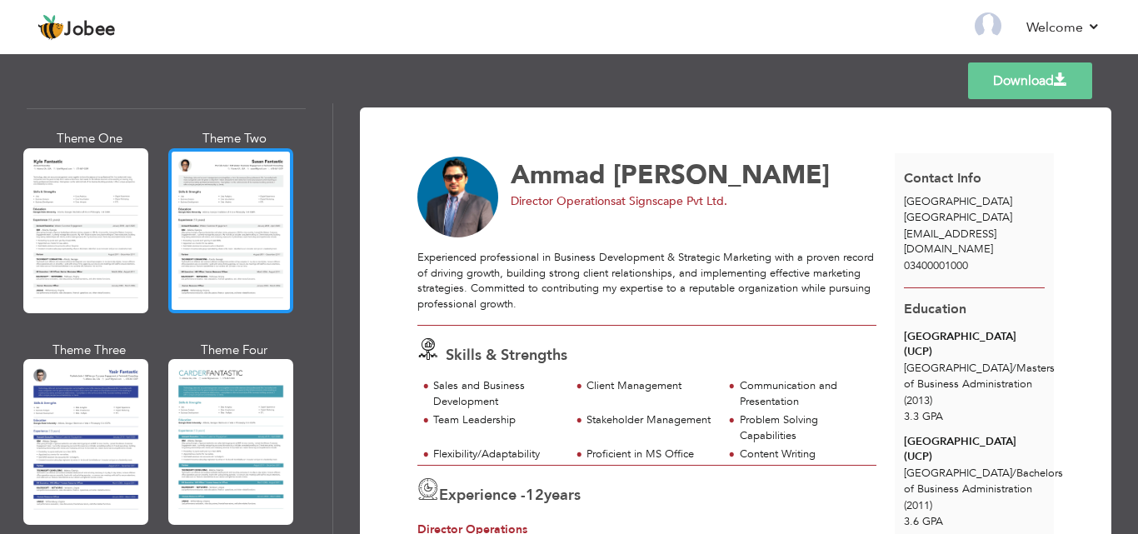
click at [228, 160] on div at bounding box center [230, 230] width 125 height 165
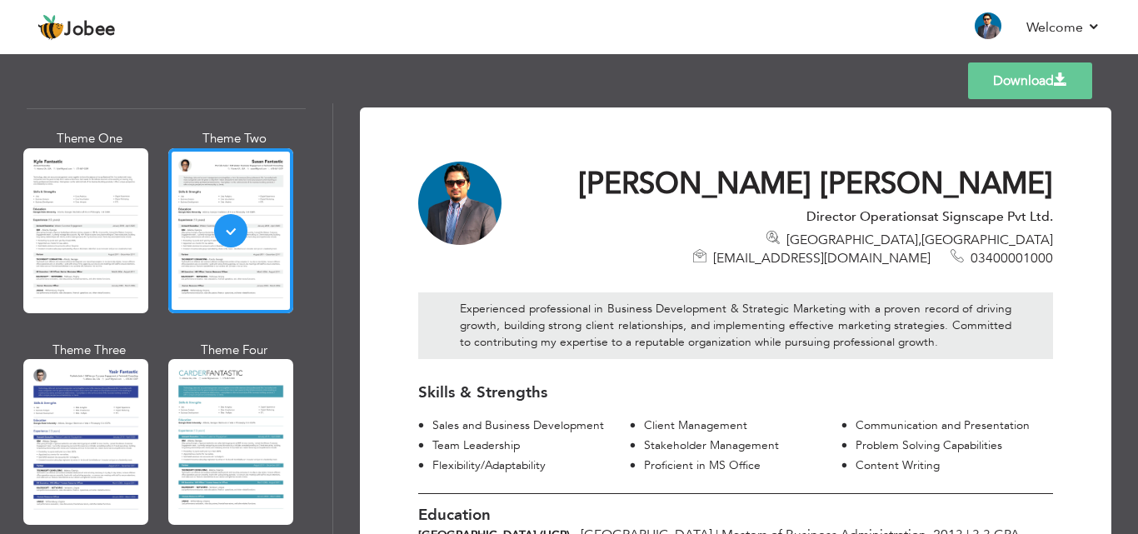
click at [1026, 69] on link "Download" at bounding box center [1030, 80] width 124 height 37
click at [644, 69] on div "Templates Download" at bounding box center [569, 80] width 1138 height 53
click at [726, 26] on link "Back to Profile" at bounding box center [747, 26] width 87 height 19
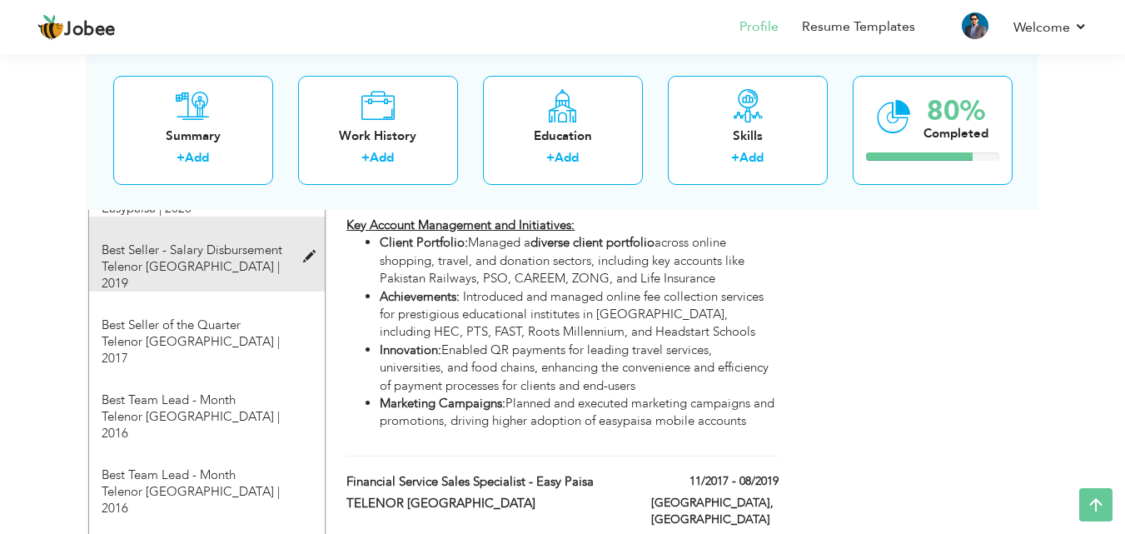
scroll to position [1583, 0]
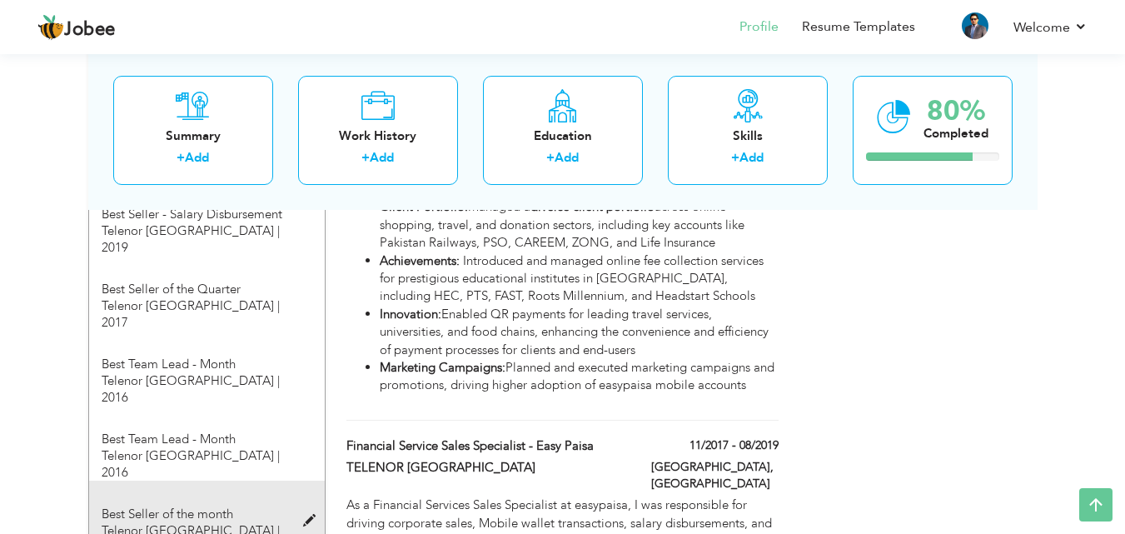
click at [312, 515] on span at bounding box center [313, 521] width 21 height 12
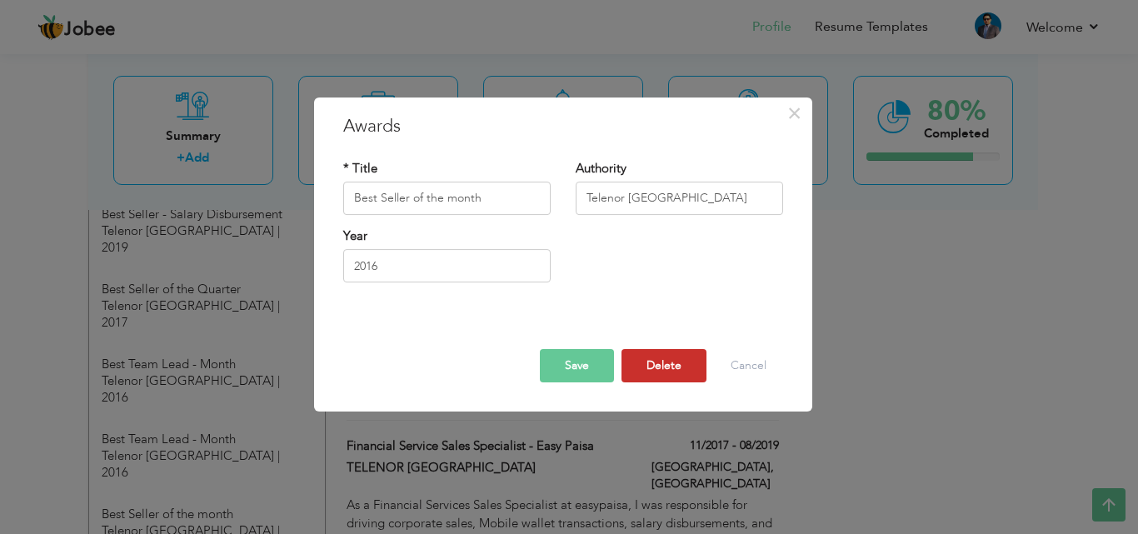
click at [651, 367] on button "Delete" at bounding box center [663, 365] width 85 height 33
click at [651, 367] on button "Delete" at bounding box center [658, 365] width 97 height 33
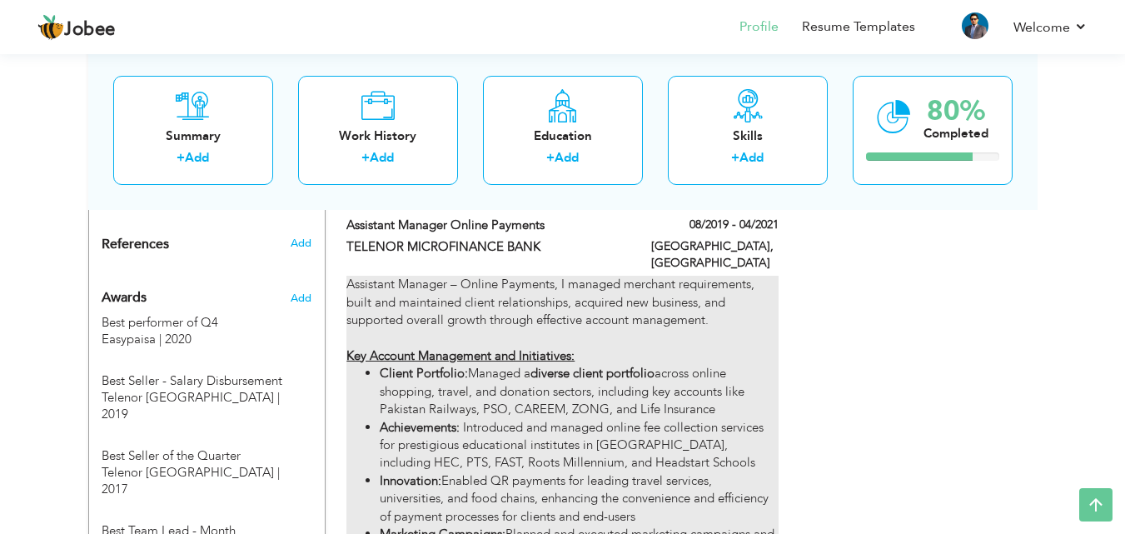
scroll to position [1500, 0]
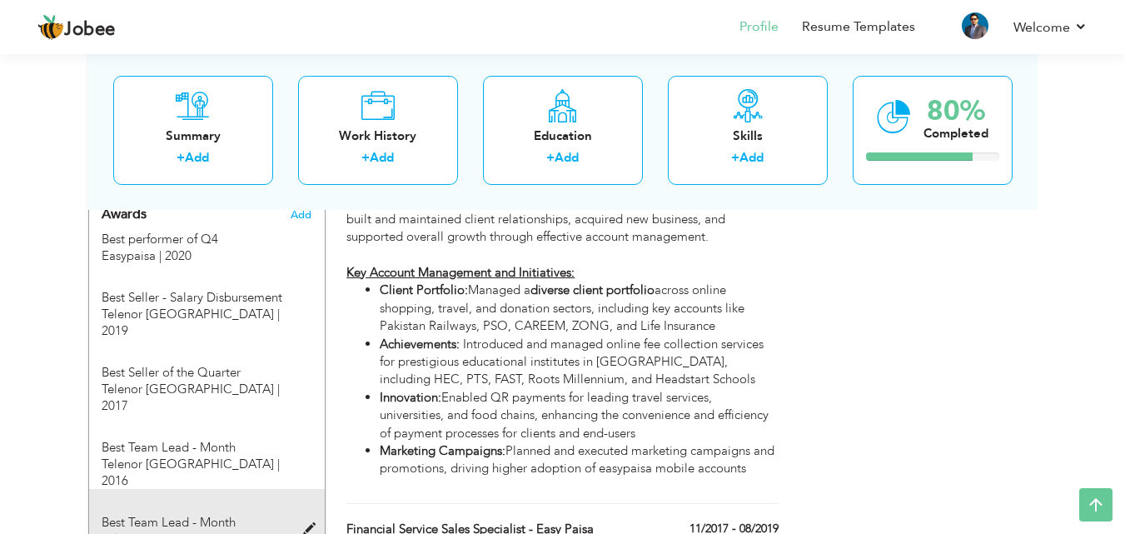
click at [312, 523] on span at bounding box center [313, 529] width 21 height 12
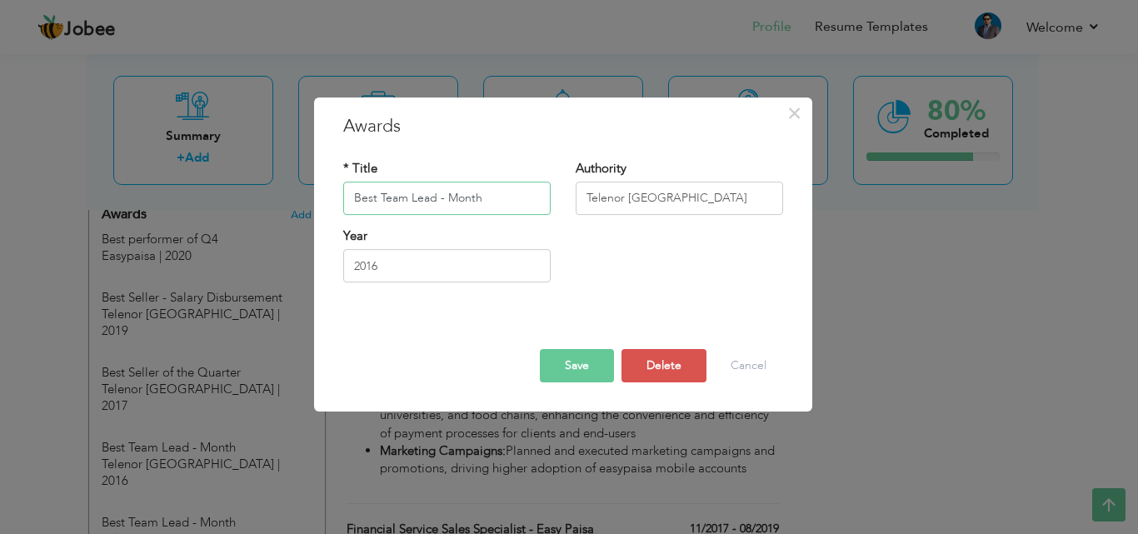
drag, startPoint x: 435, startPoint y: 198, endPoint x: 380, endPoint y: 195, distance: 55.1
click at [380, 195] on input "Best Team Lead - Month" at bounding box center [446, 198] width 207 height 33
type input "Best Seller - Month"
click at [581, 363] on button "Save" at bounding box center [577, 365] width 74 height 33
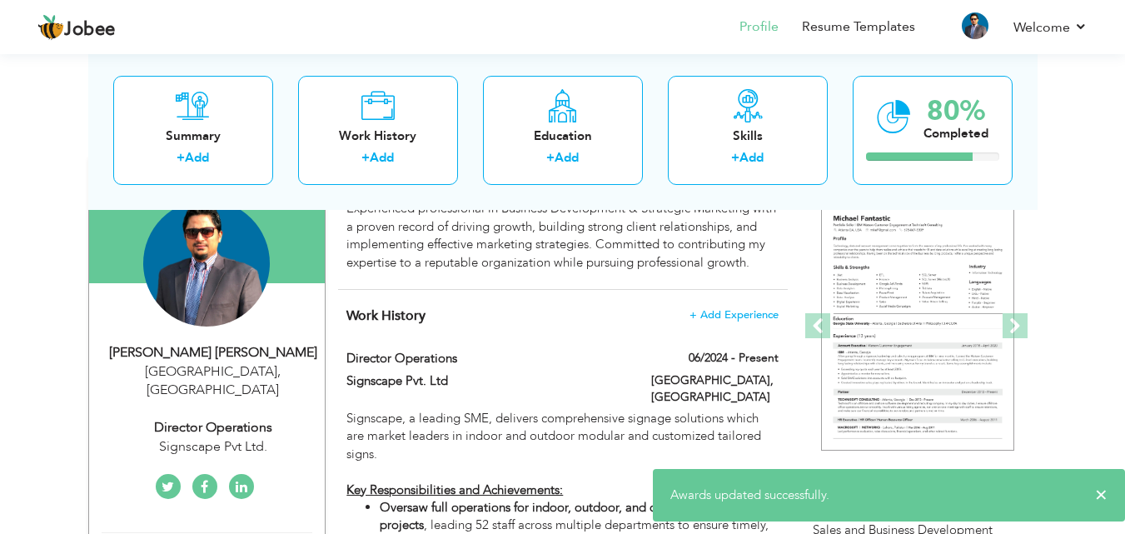
scroll to position [0, 0]
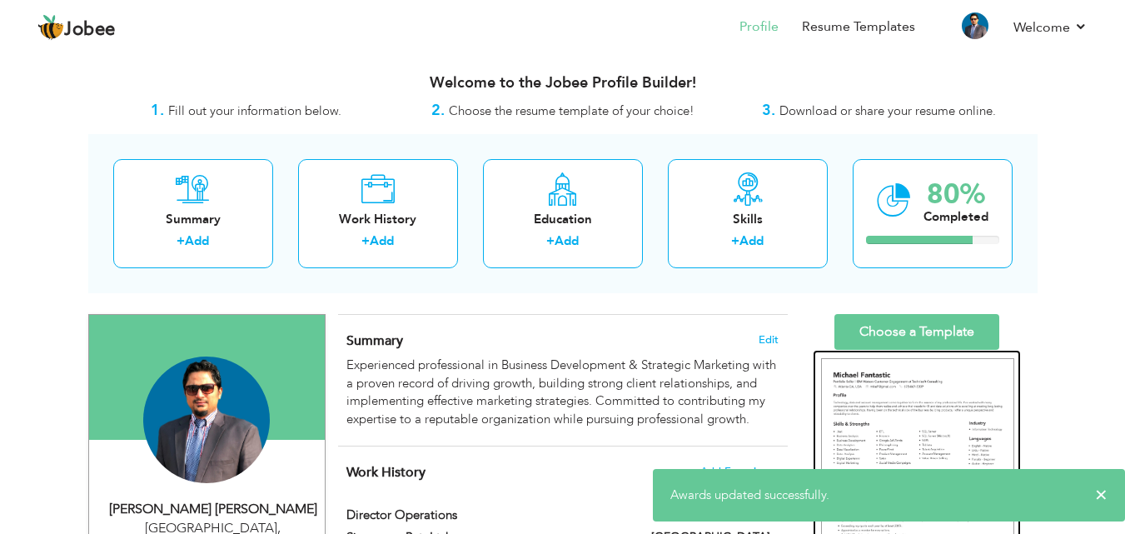
click at [952, 395] on img at bounding box center [917, 483] width 193 height 250
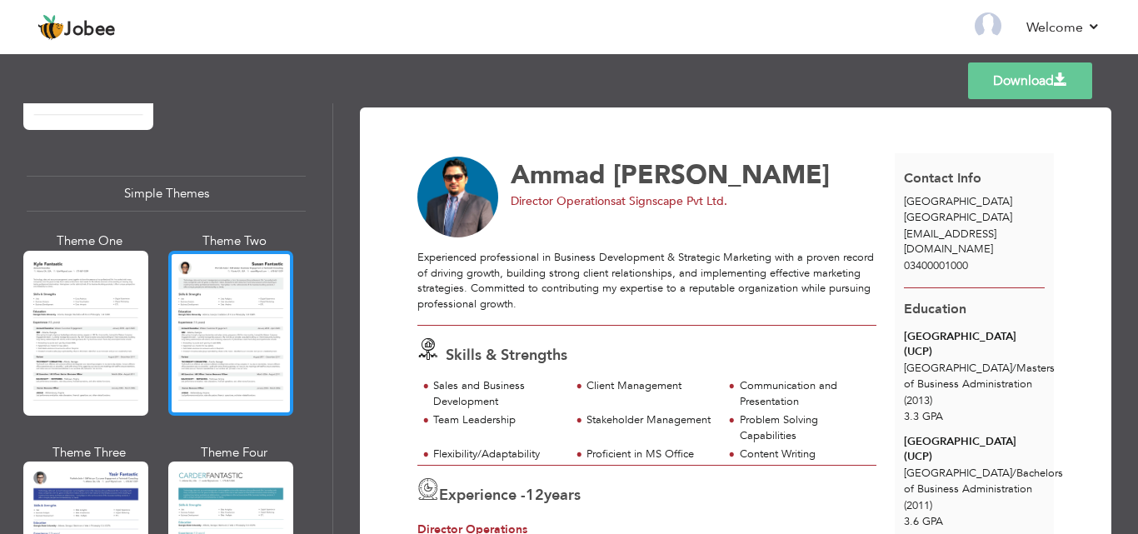
scroll to position [2966, 0]
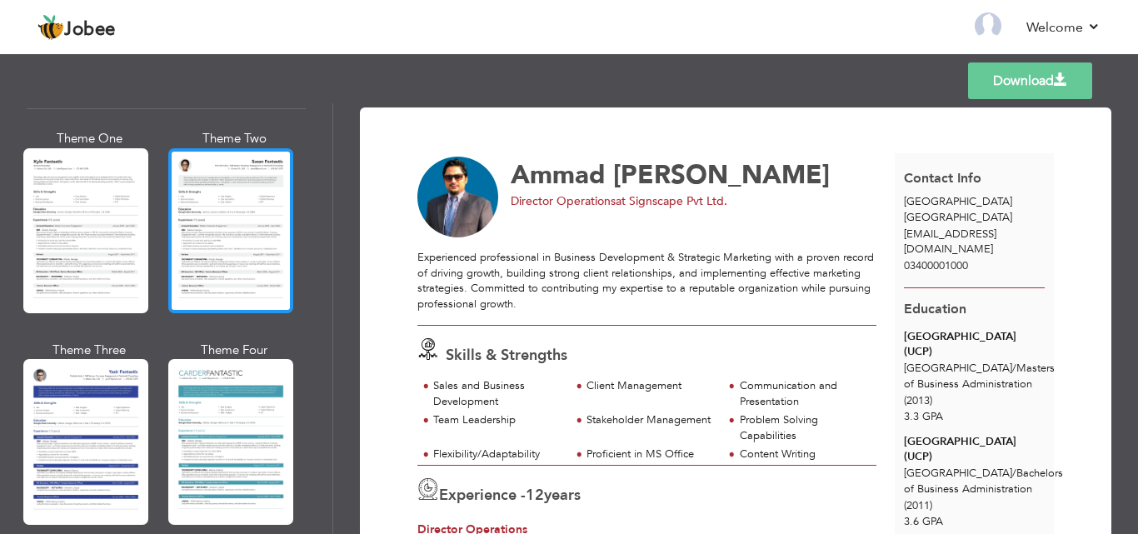
click at [249, 198] on div at bounding box center [230, 230] width 125 height 165
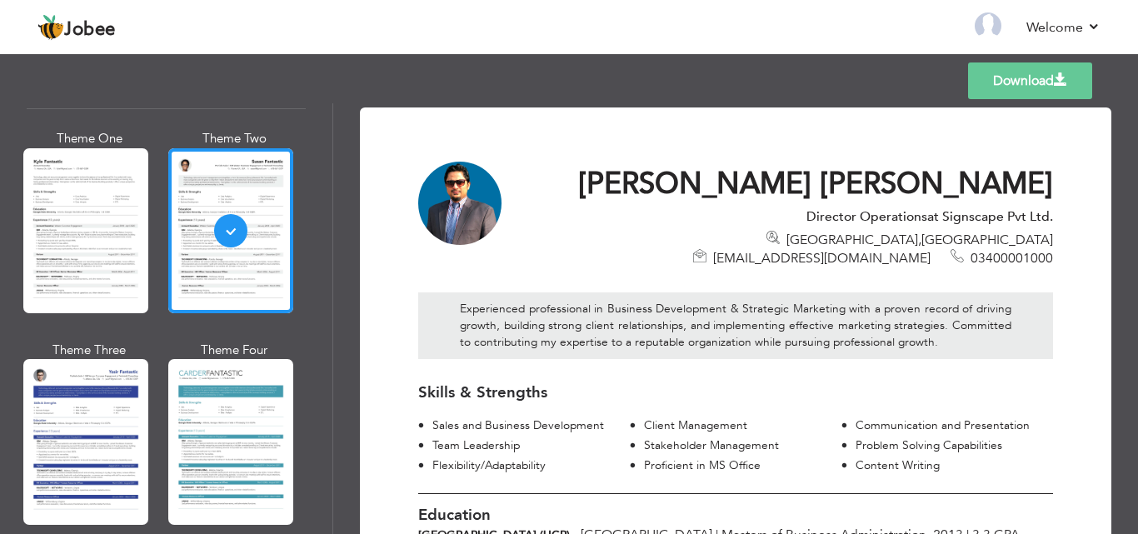
click at [1052, 77] on link "Download" at bounding box center [1030, 80] width 124 height 37
click at [762, 30] on link "Back to Profile" at bounding box center [747, 26] width 87 height 19
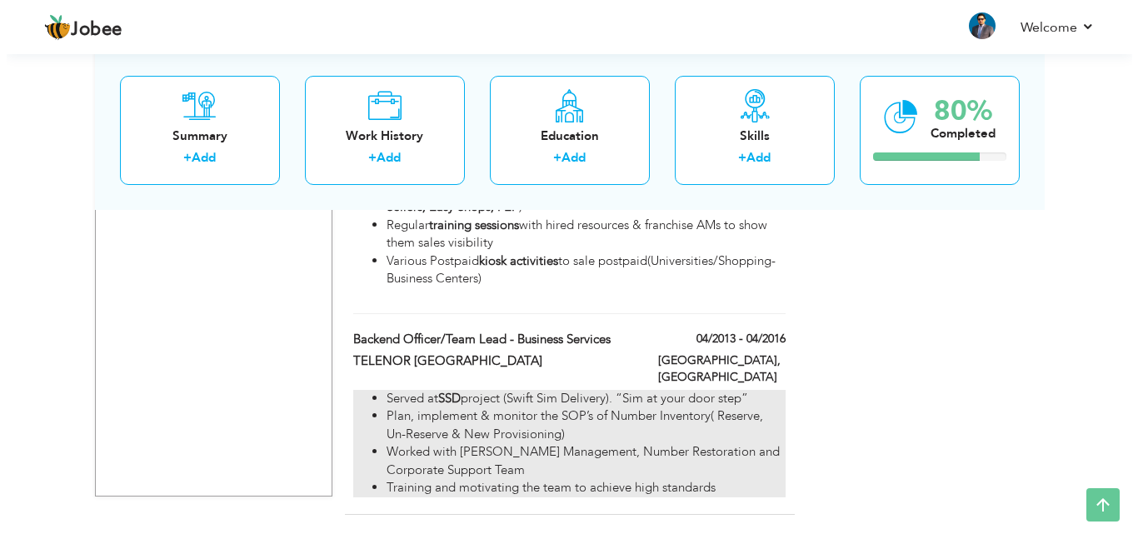
scroll to position [2486, 0]
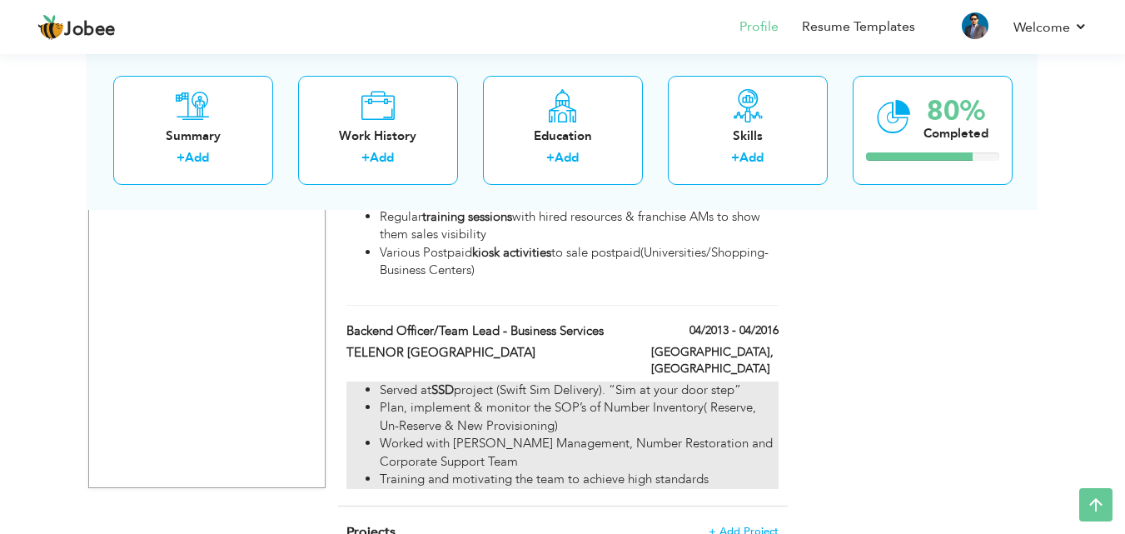
click at [563, 399] on li "Plan, implement & monitor the SOP’s of Number Inventory( Reserve, Un-Reserve & …" at bounding box center [579, 417] width 398 height 36
type input "Backend Officer/Team Lead - Business Services"
type input "TELENOR [GEOGRAPHIC_DATA]"
type input "04/2013"
type input "04/2016"
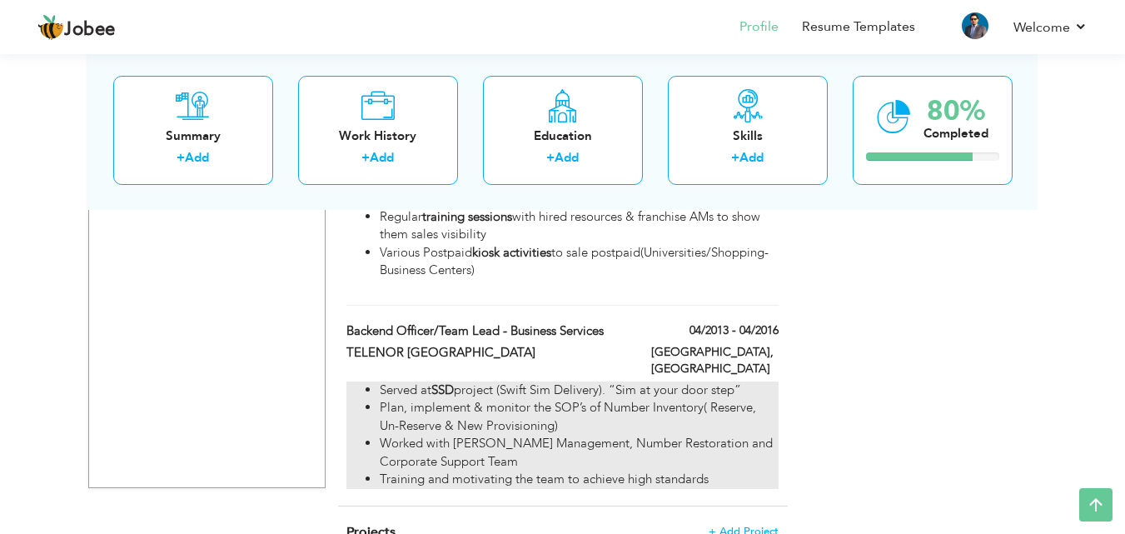
type input "[GEOGRAPHIC_DATA]"
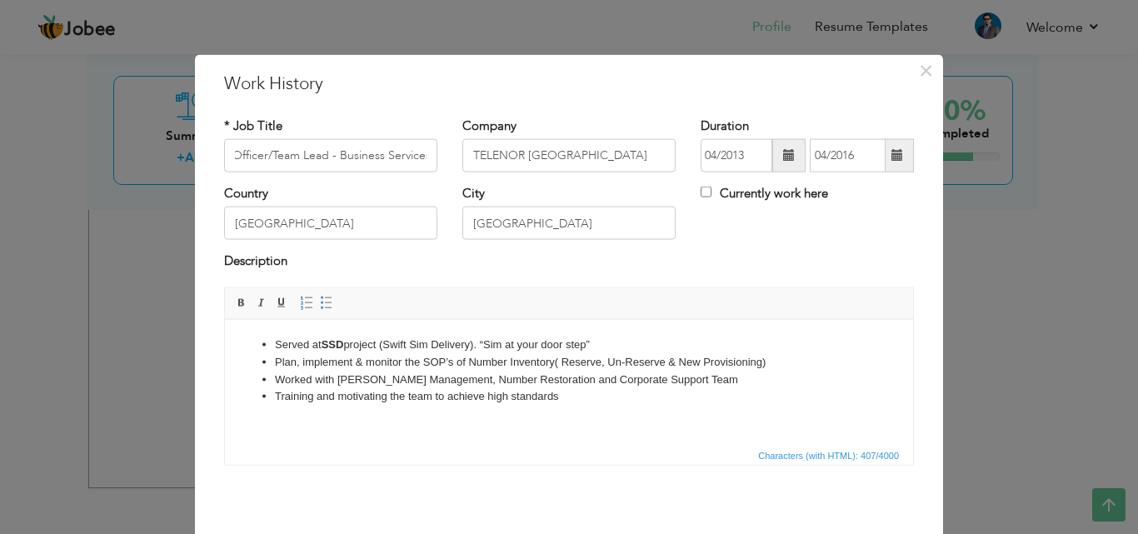
scroll to position [0, 0]
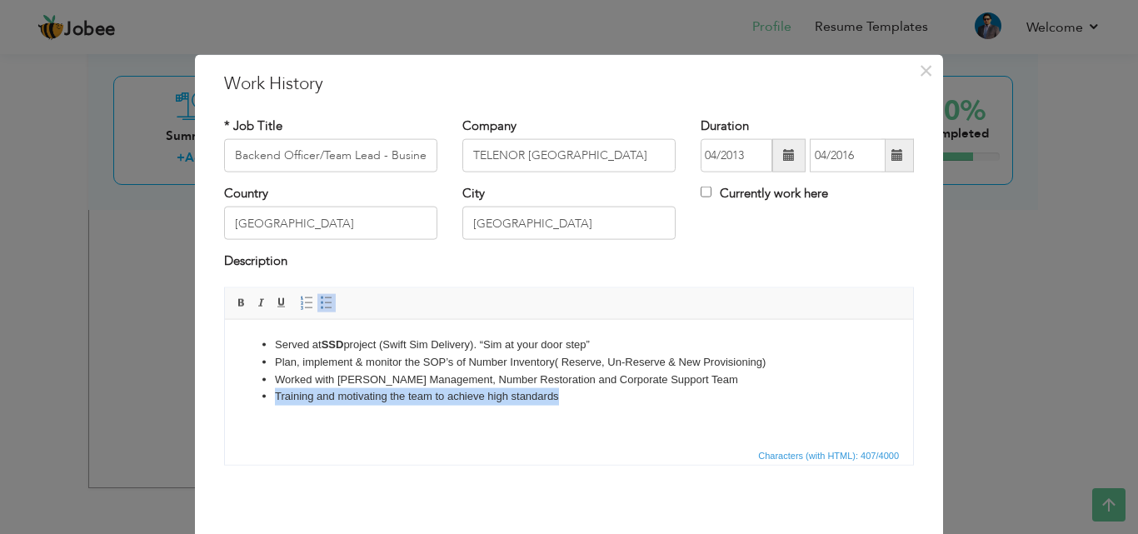
drag, startPoint x: 585, startPoint y: 397, endPoint x: 266, endPoint y: 394, distance: 319.1
click at [275, 394] on li "Training and motivating the team to achieve high standards" at bounding box center [569, 395] width 588 height 17
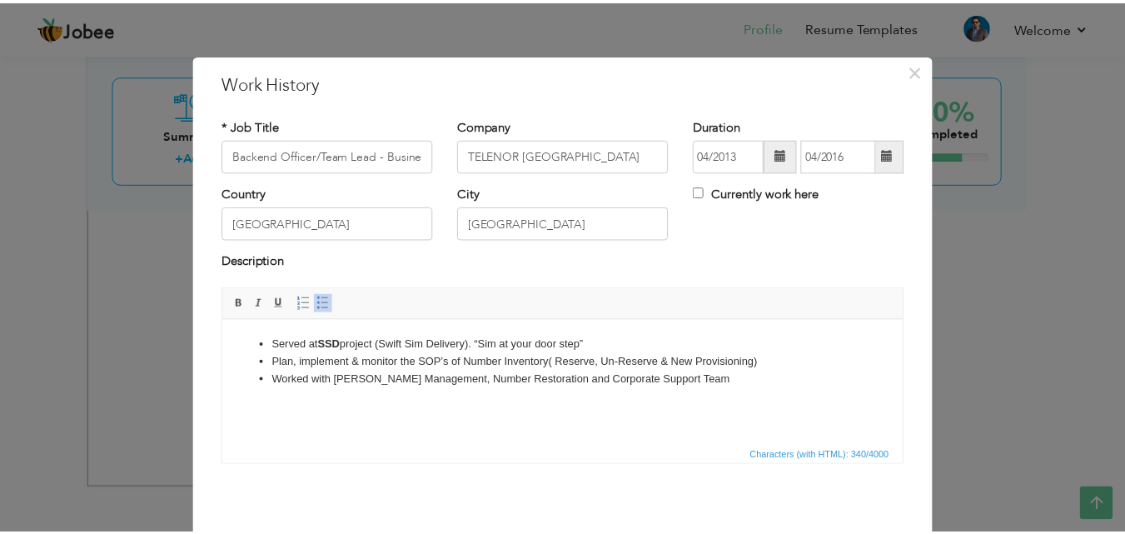
scroll to position [66, 0]
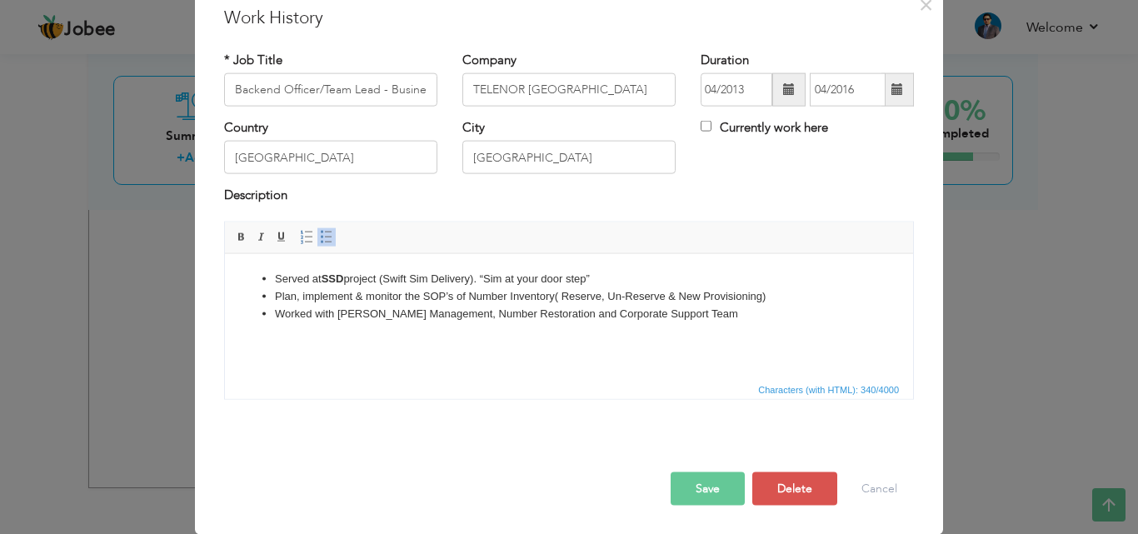
click at [690, 487] on button "Save" at bounding box center [708, 488] width 74 height 33
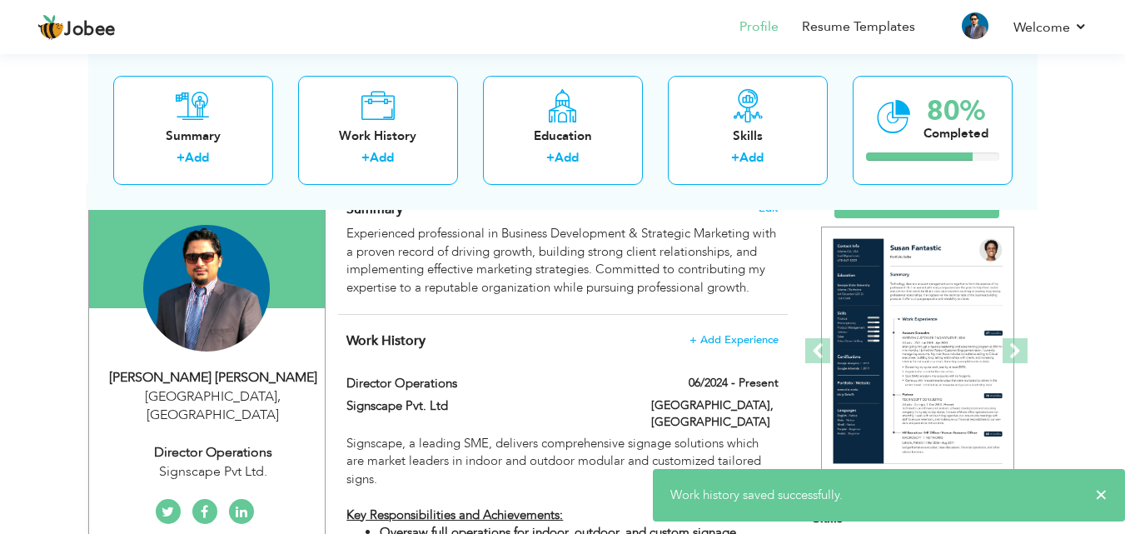
scroll to position [0, 0]
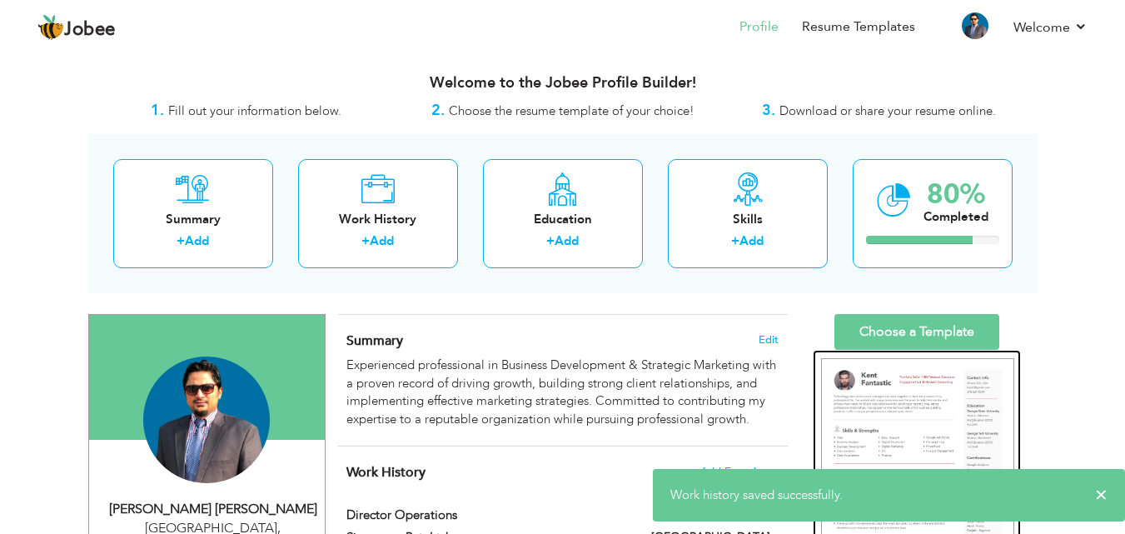
click at [896, 420] on img at bounding box center [917, 483] width 193 height 250
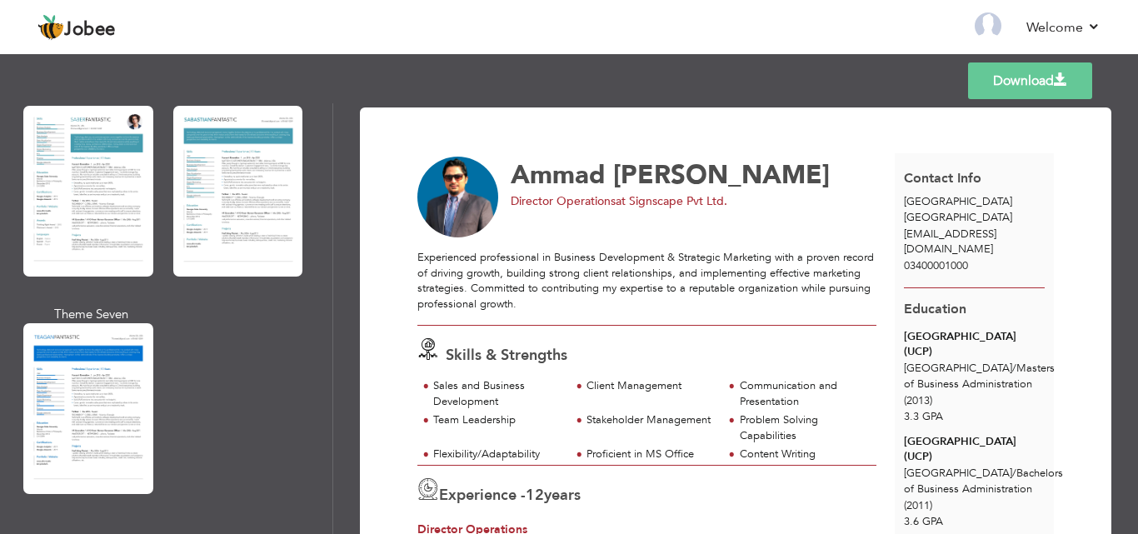
scroll to position [2966, 0]
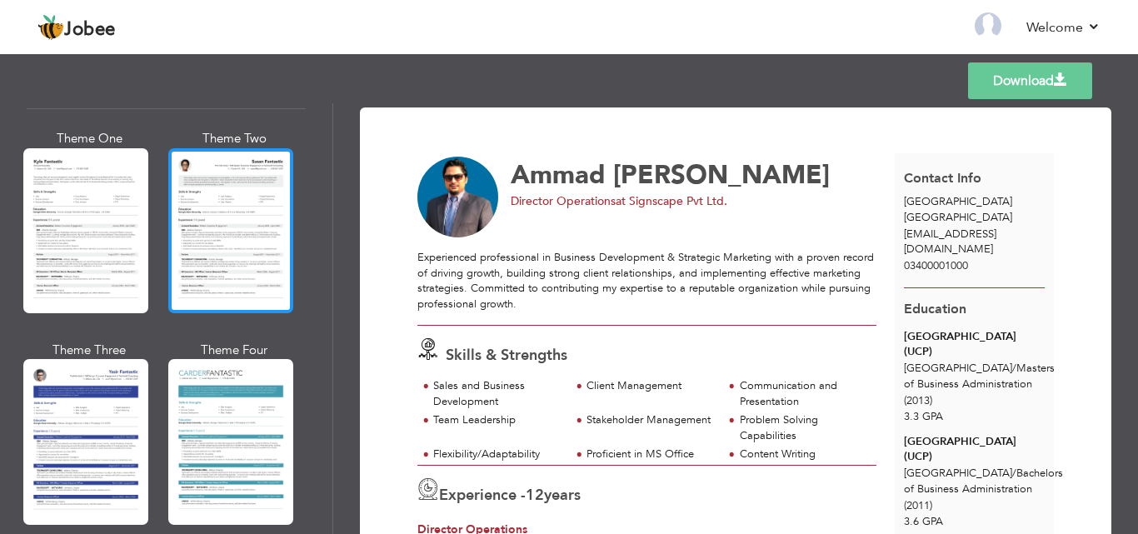
click at [255, 197] on div at bounding box center [230, 230] width 125 height 165
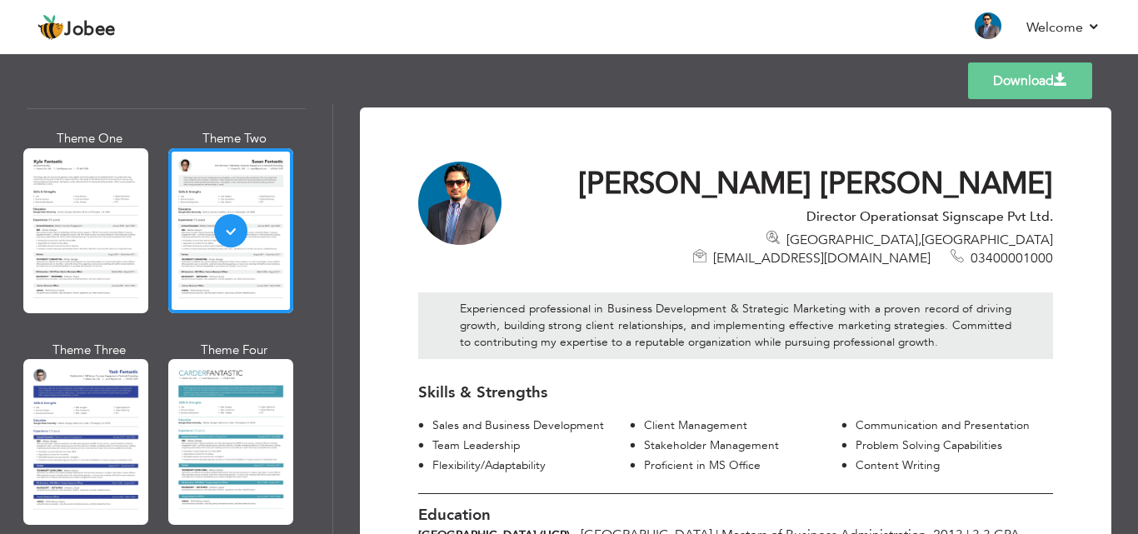
click at [1018, 77] on link "Download" at bounding box center [1030, 80] width 124 height 37
click at [745, 21] on link "Back to Profile" at bounding box center [747, 26] width 87 height 19
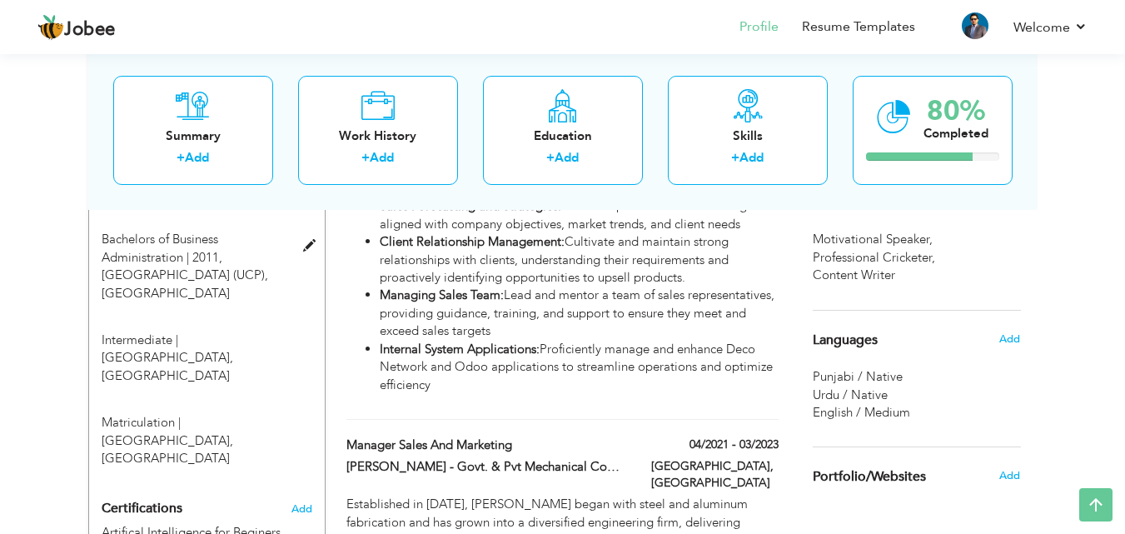
scroll to position [833, 0]
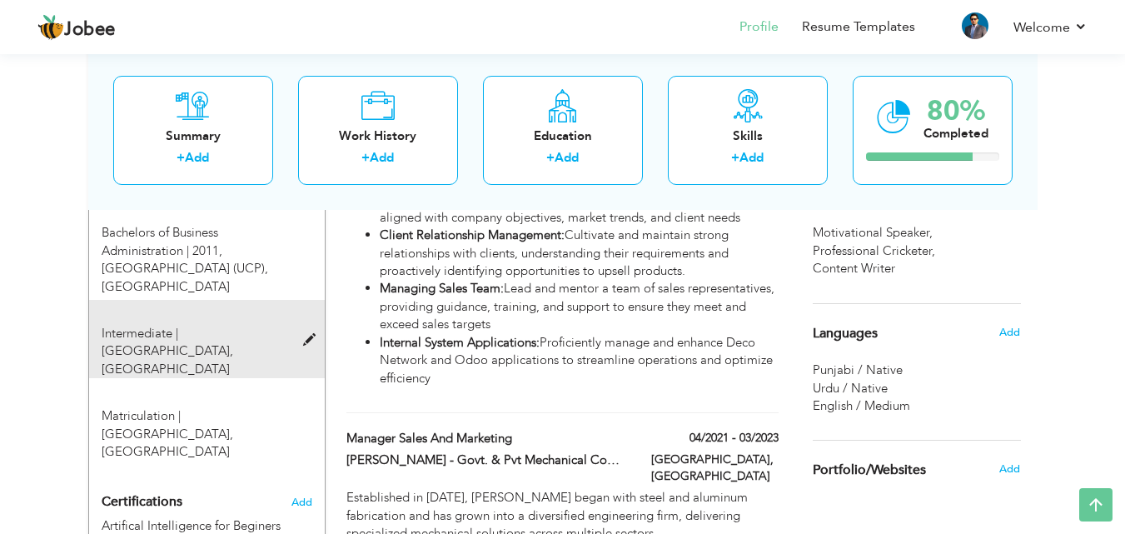
click at [313, 334] on span at bounding box center [313, 340] width 21 height 12
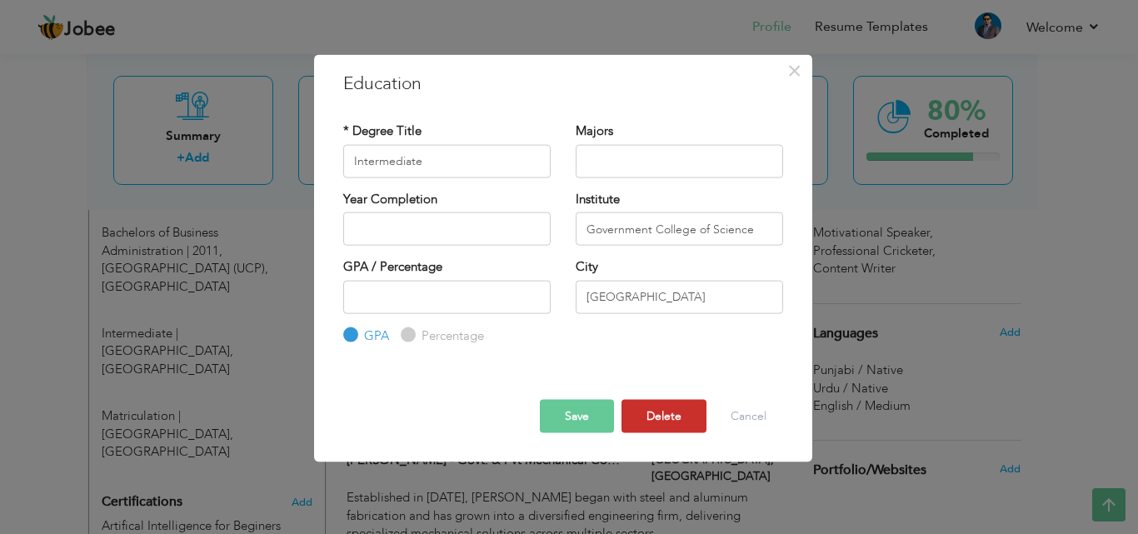
click at [673, 416] on button "Delete" at bounding box center [663, 416] width 85 height 33
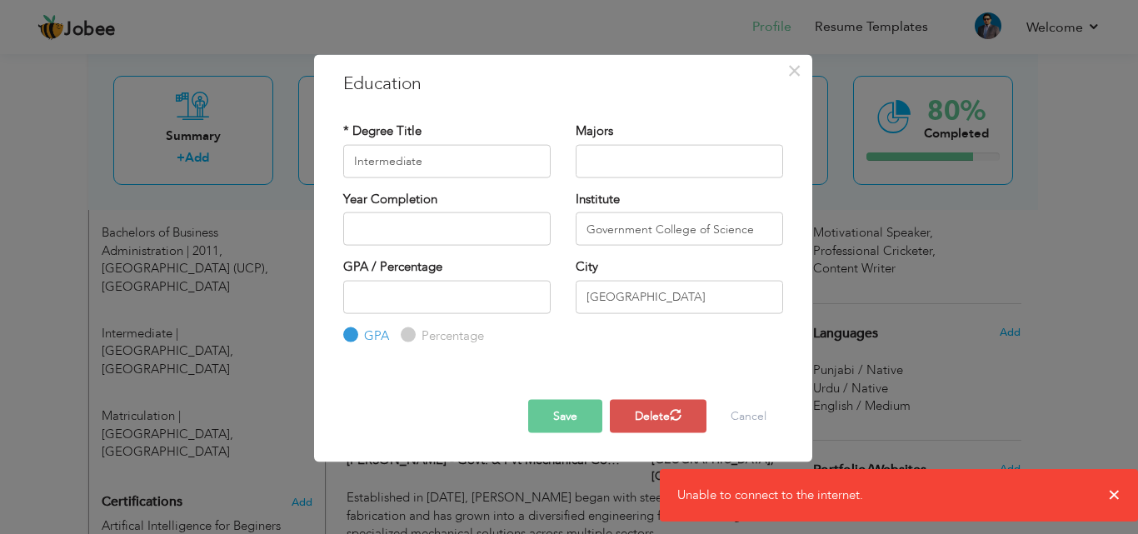
click at [1116, 494] on div "× Education * Degree Title Intermediate Majors Year Completion GPA" at bounding box center [569, 267] width 1138 height 534
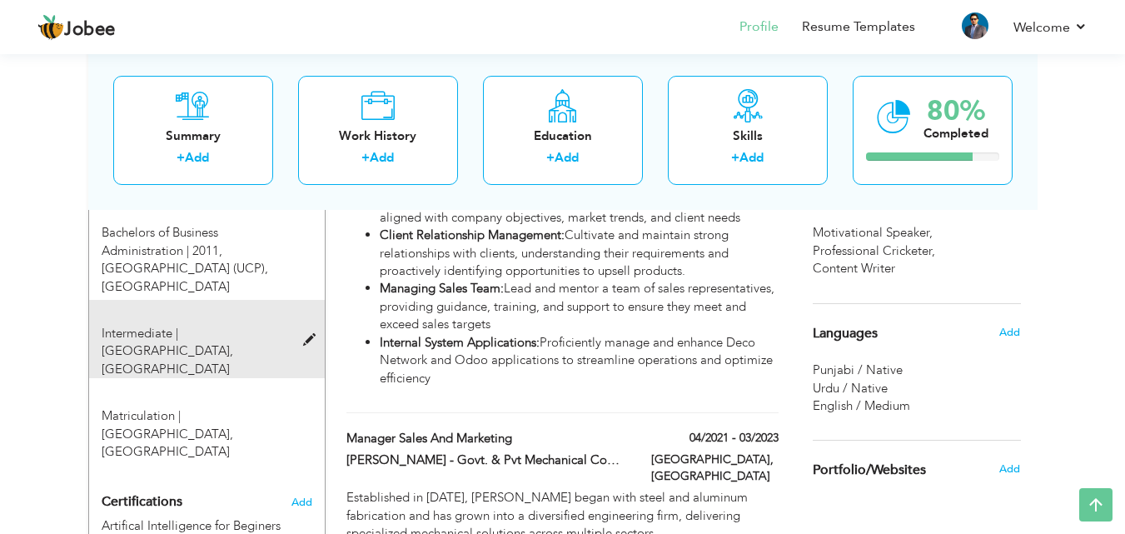
click at [304, 334] on span at bounding box center [313, 340] width 21 height 12
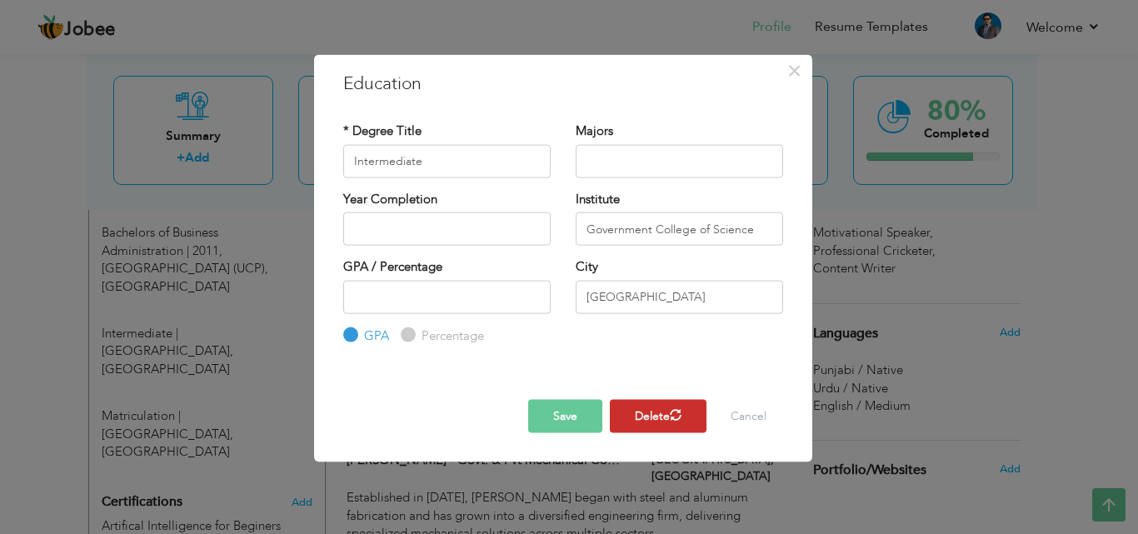
click at [662, 407] on button "Delete" at bounding box center [658, 416] width 97 height 33
click at [794, 68] on span "×" at bounding box center [794, 70] width 14 height 30
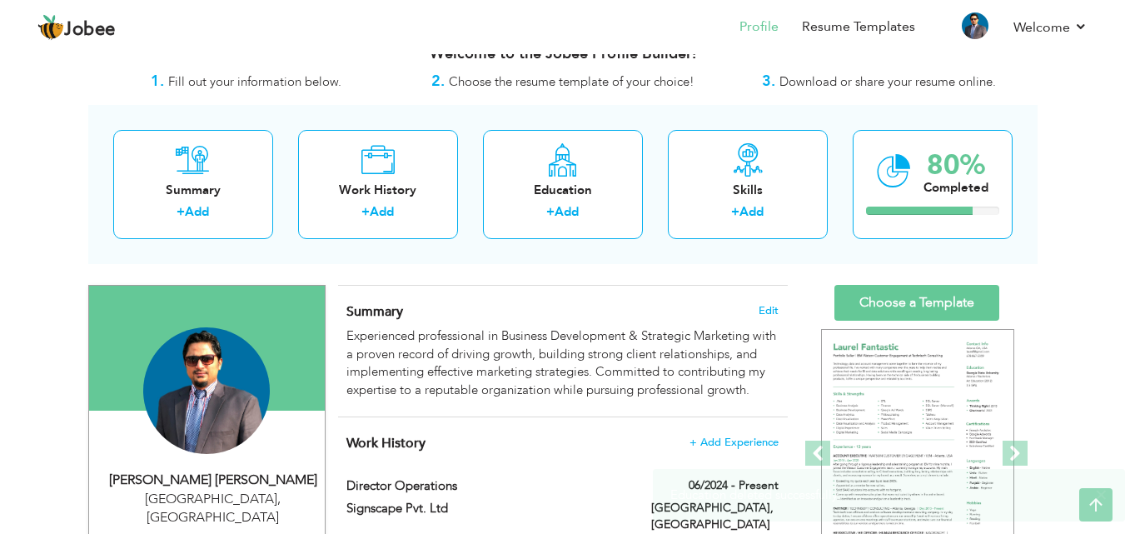
scroll to position [0, 0]
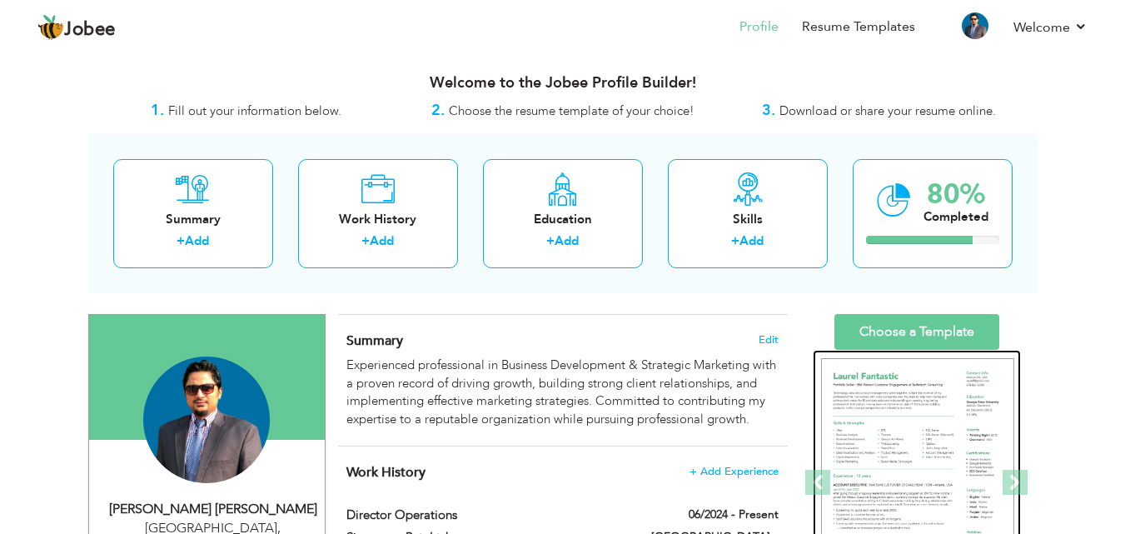
click at [923, 394] on img at bounding box center [917, 483] width 193 height 250
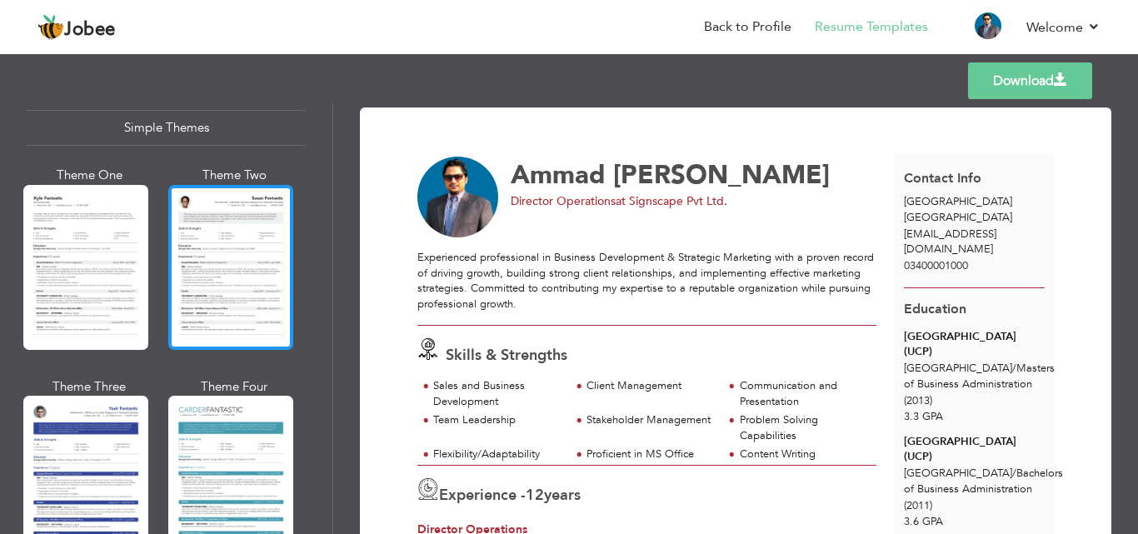
scroll to position [2966, 0]
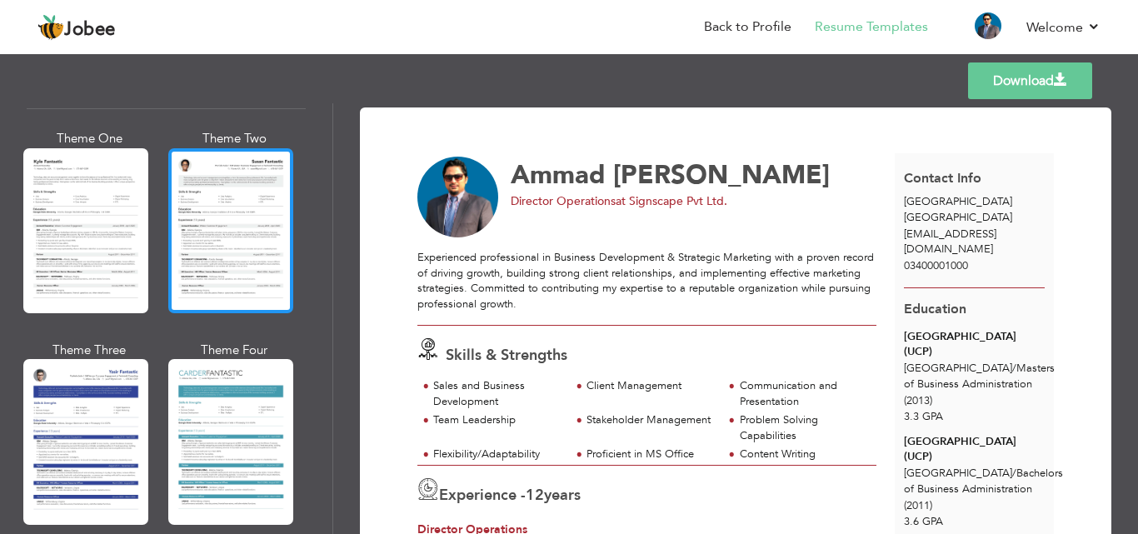
click at [246, 203] on div at bounding box center [230, 230] width 125 height 165
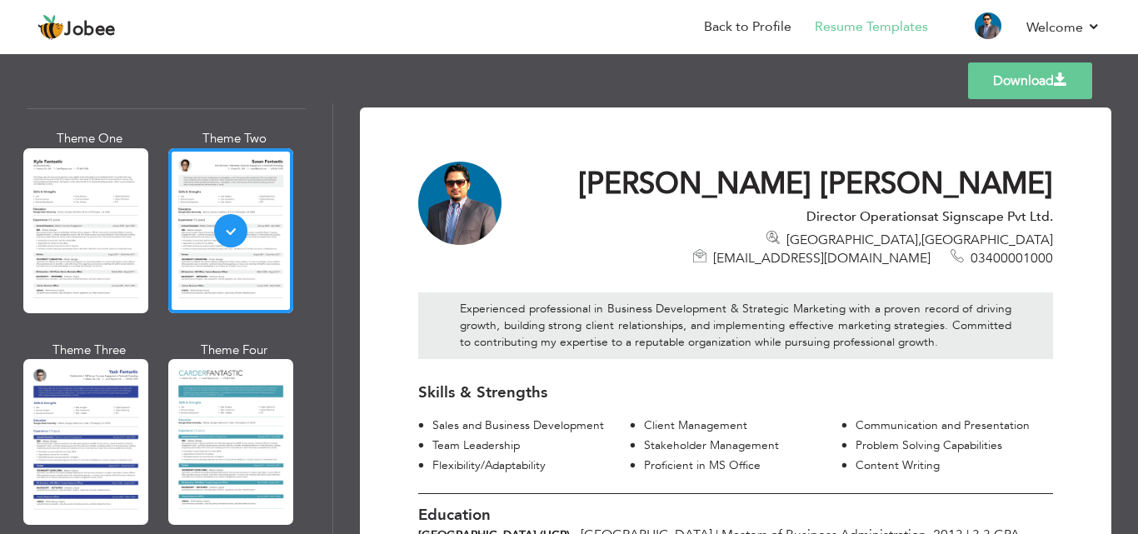
click at [989, 75] on link "Download" at bounding box center [1030, 80] width 124 height 37
